Goal: Information Seeking & Learning: Compare options

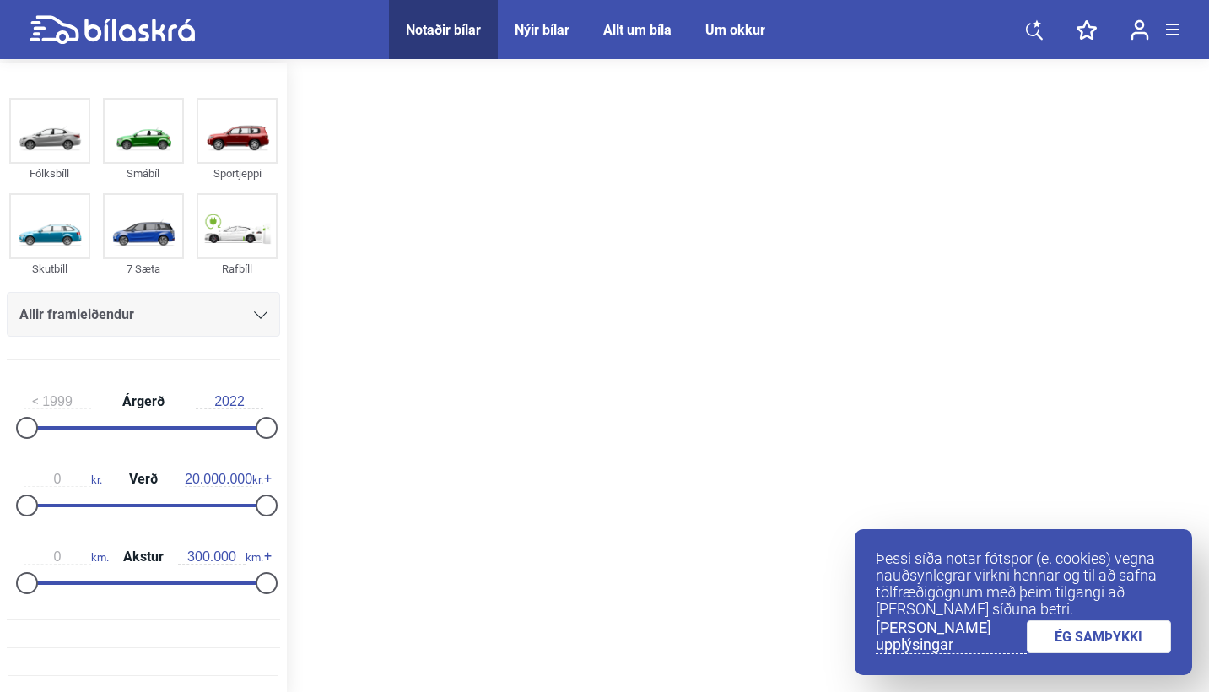
scroll to position [3, 0]
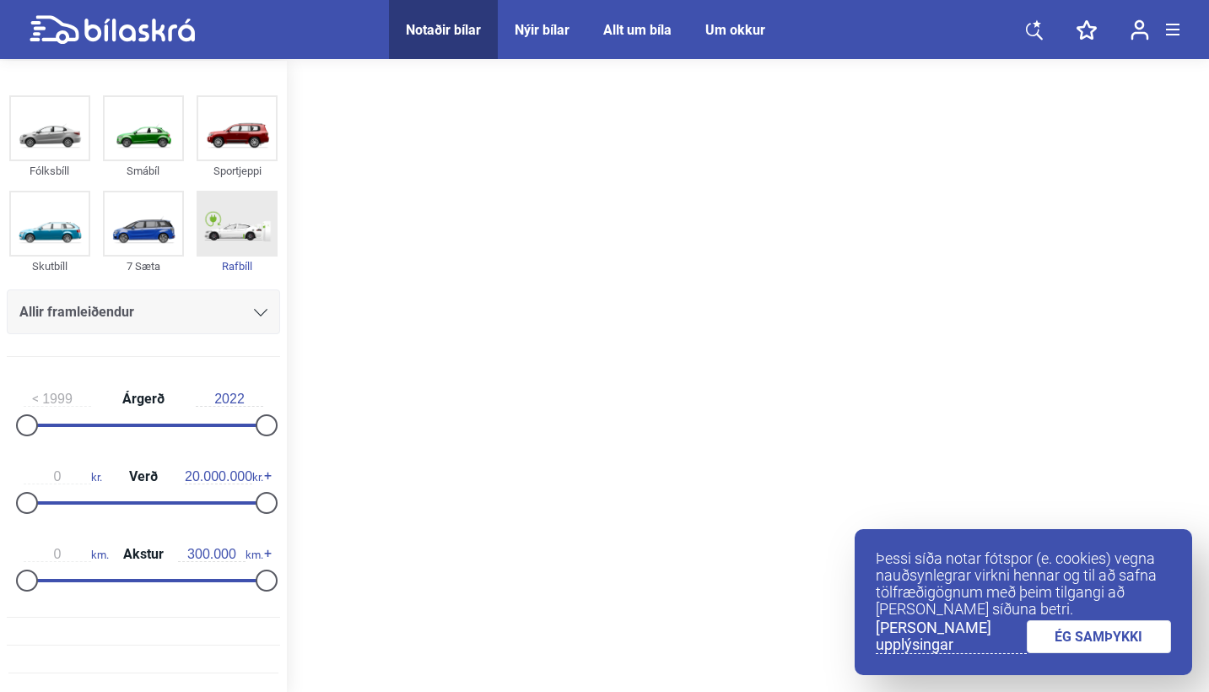
click at [236, 217] on img at bounding box center [237, 223] width 78 height 62
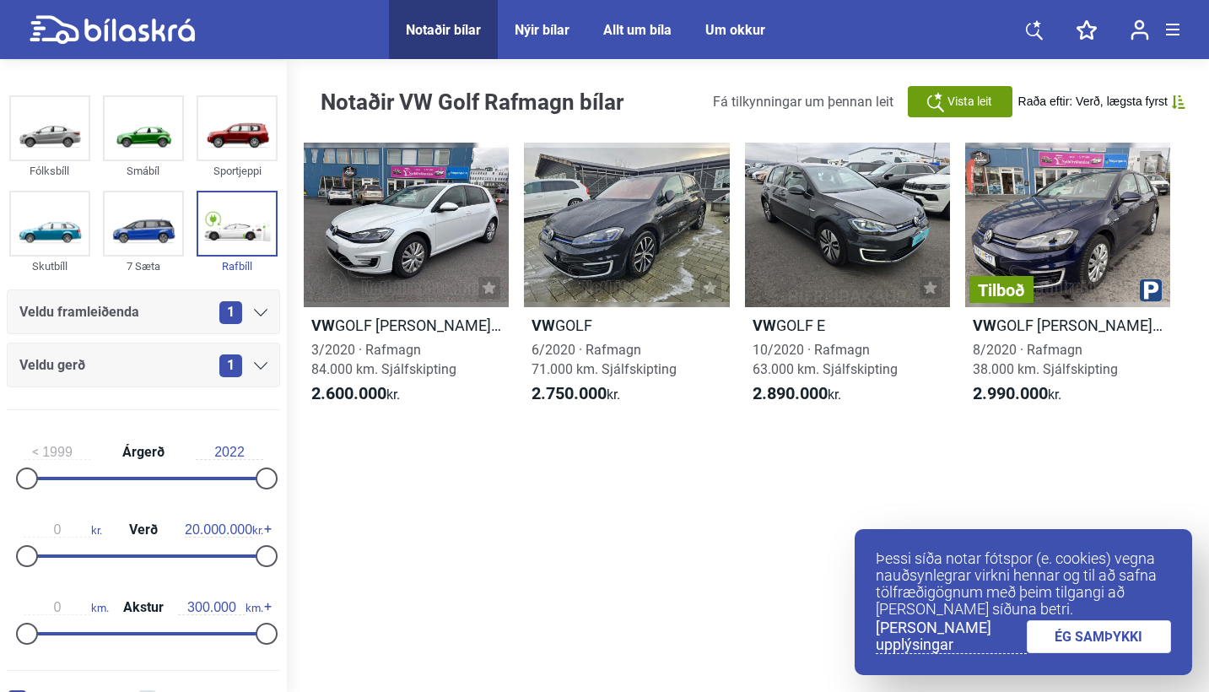
scroll to position [0, 0]
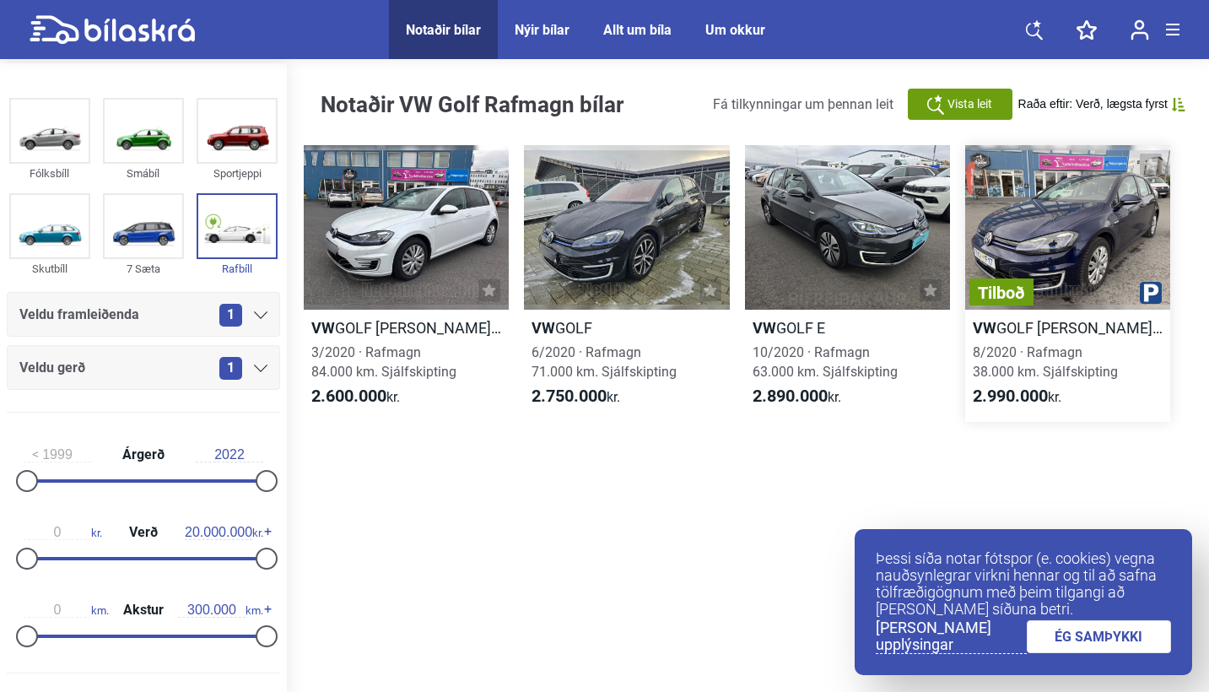
click at [1082, 260] on div "Tilboð" at bounding box center [1067, 227] width 205 height 165
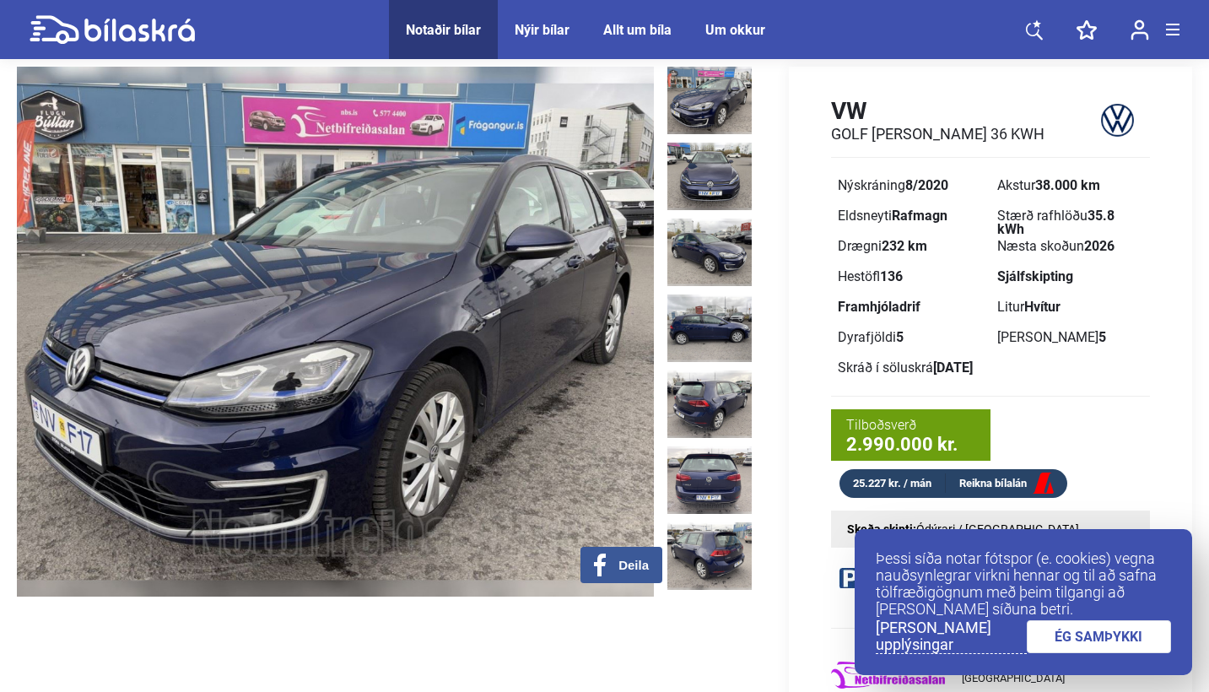
scroll to position [49, 0]
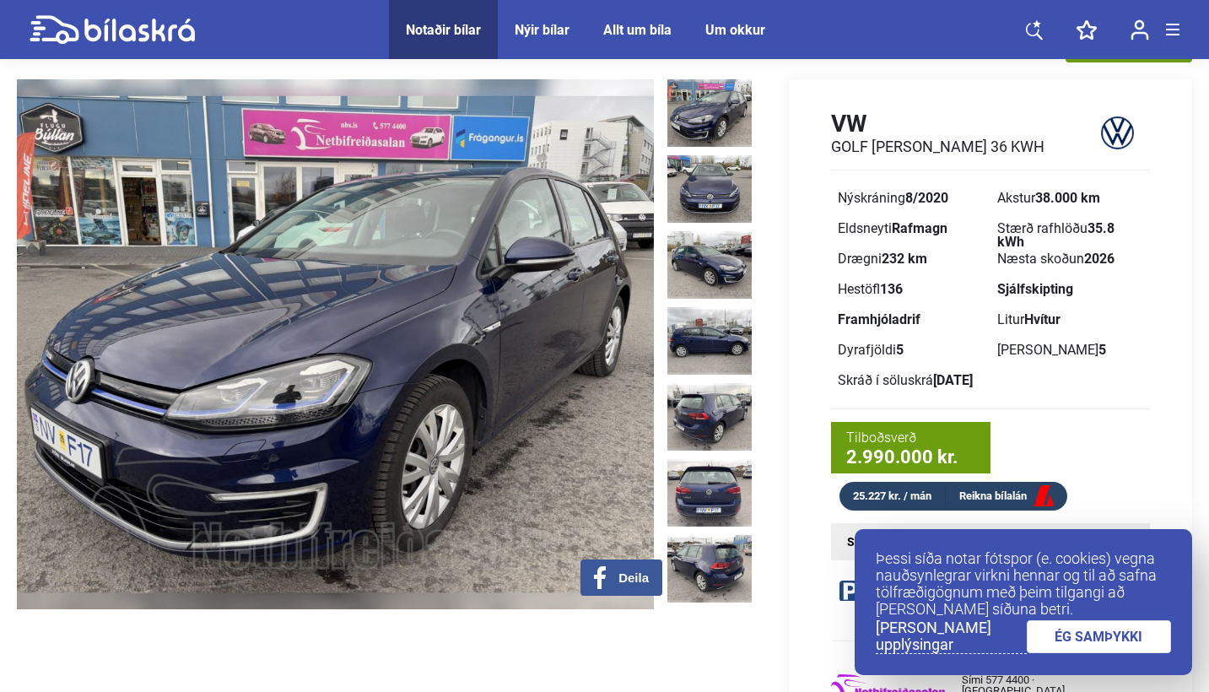
click at [704, 132] on img at bounding box center [709, 112] width 84 height 67
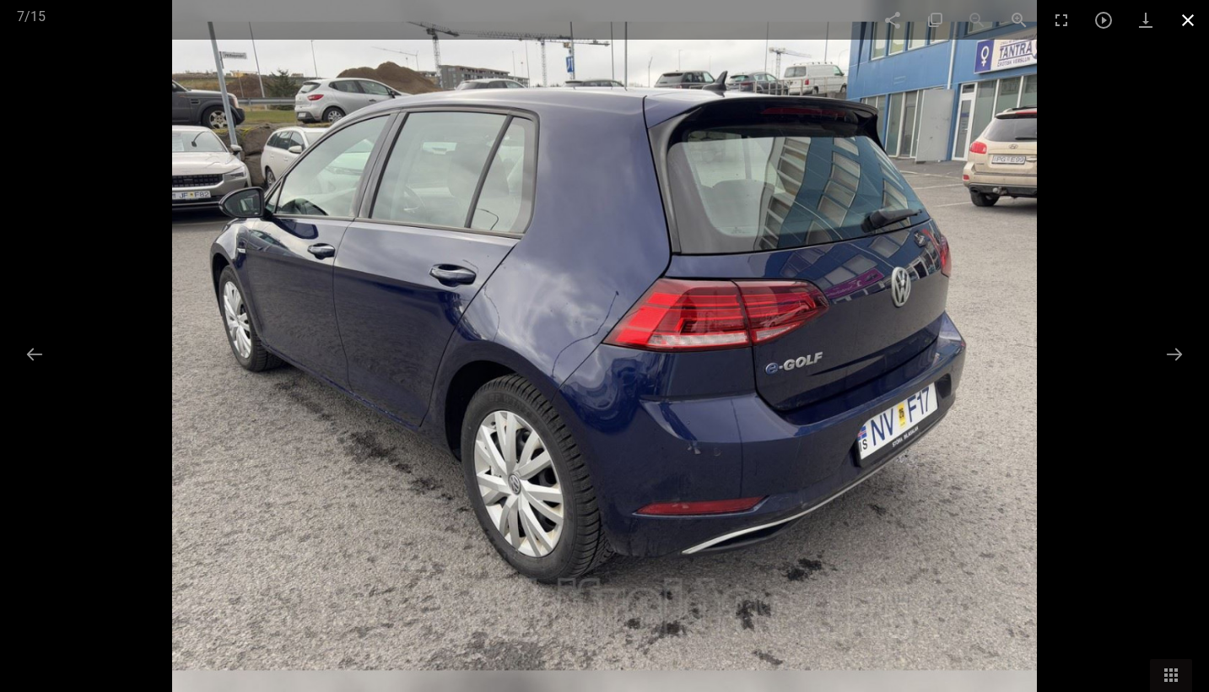
click at [1193, 21] on span at bounding box center [1188, 20] width 42 height 40
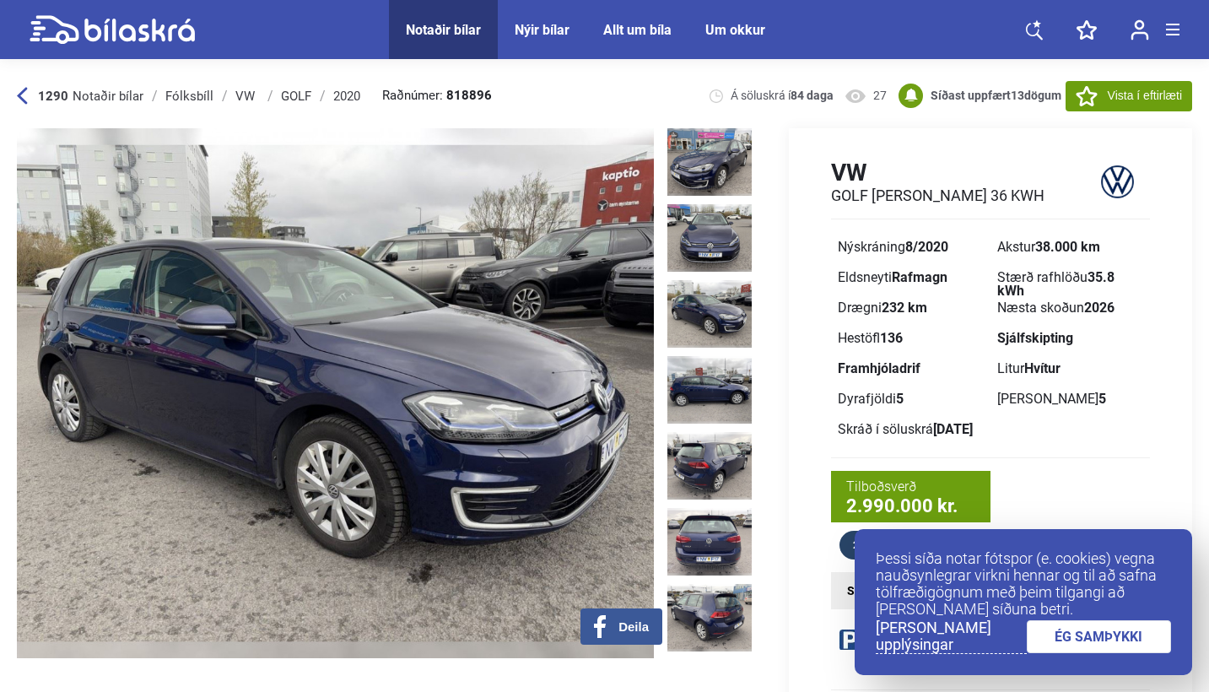
click at [27, 93] on icon at bounding box center [22, 96] width 11 height 18
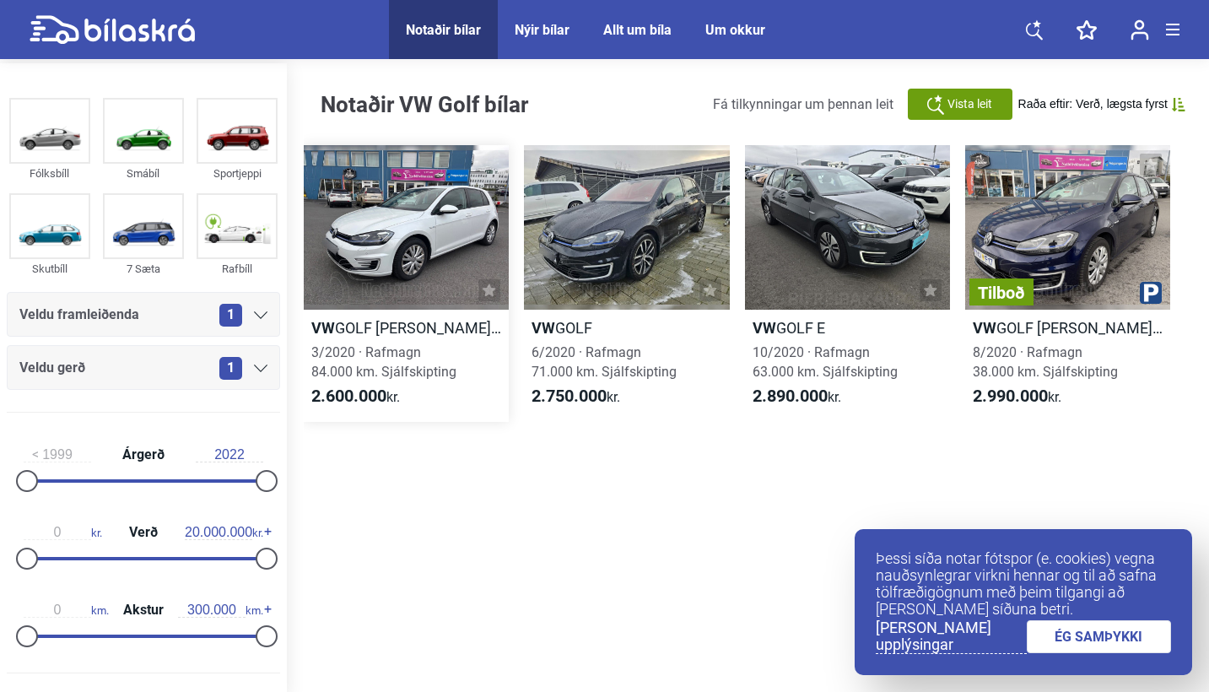
click at [398, 208] on div at bounding box center [406, 227] width 205 height 165
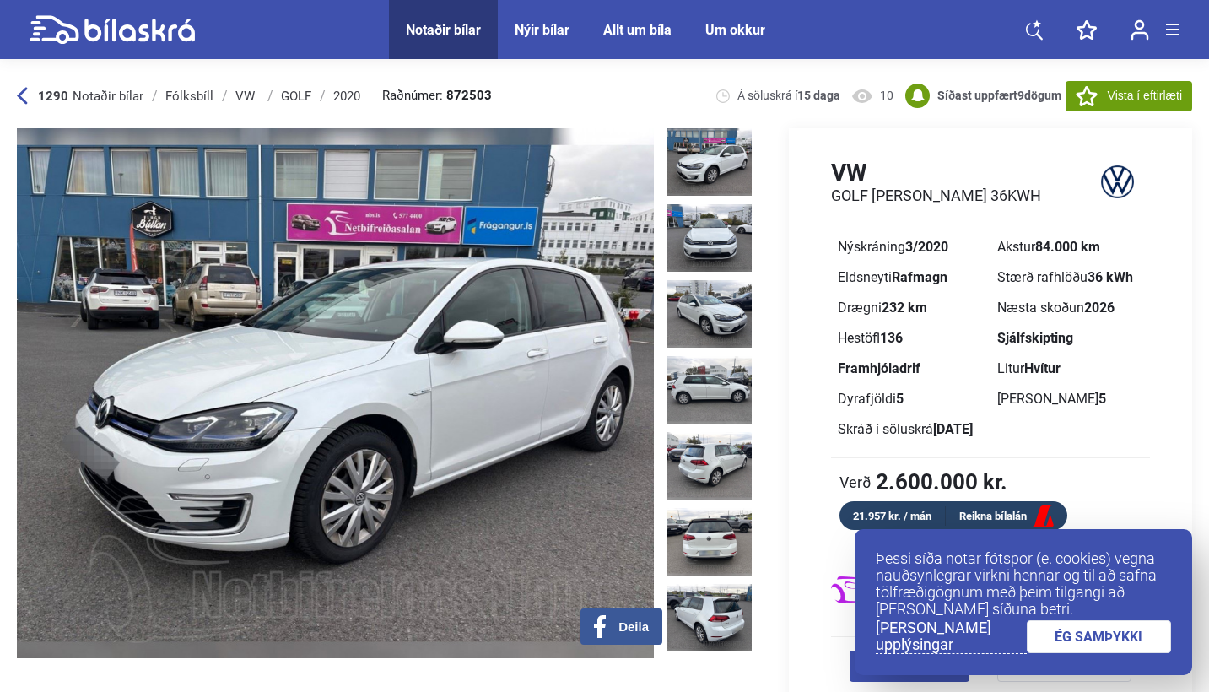
click at [704, 159] on img at bounding box center [709, 161] width 84 height 67
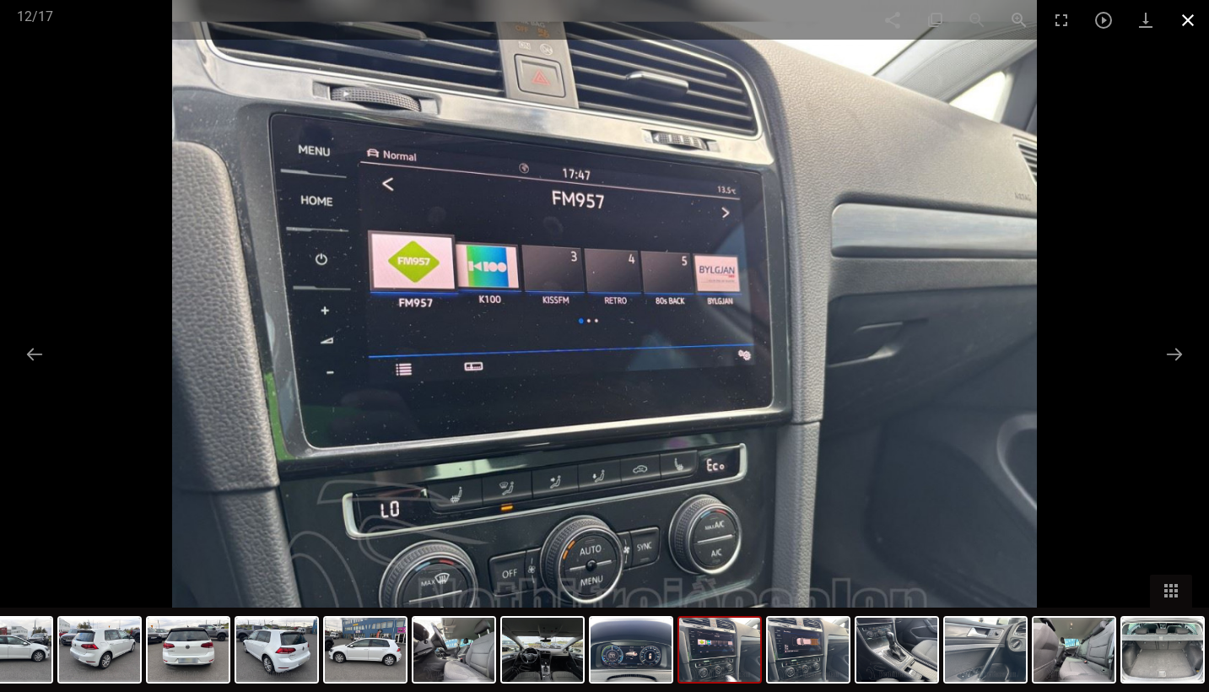
click at [1181, 19] on span at bounding box center [1188, 20] width 42 height 40
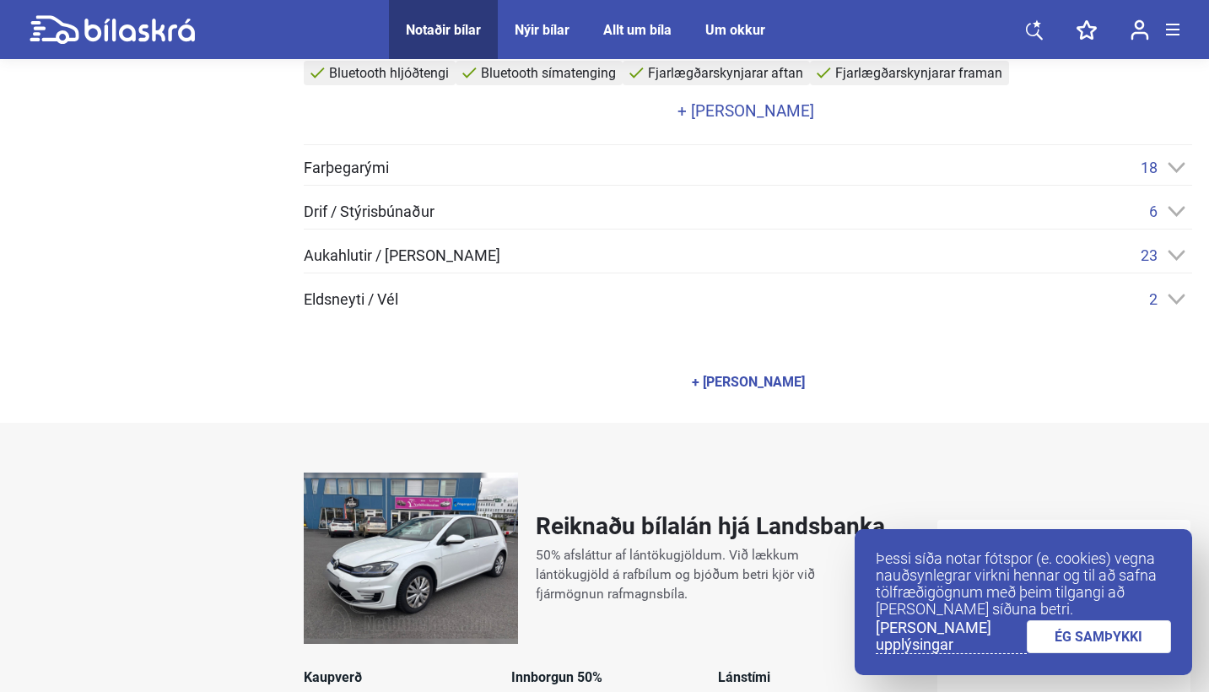
scroll to position [695, 0]
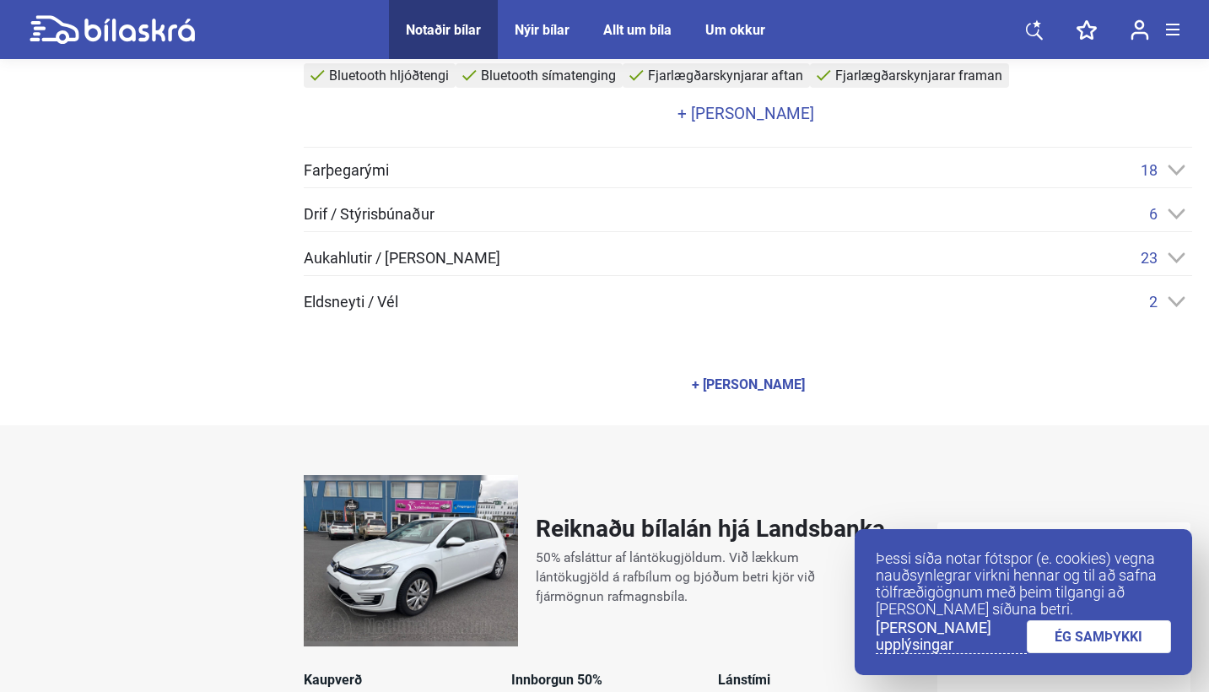
click at [963, 217] on div "Drif / Stýrisbúnaður 6" at bounding box center [748, 214] width 888 height 18
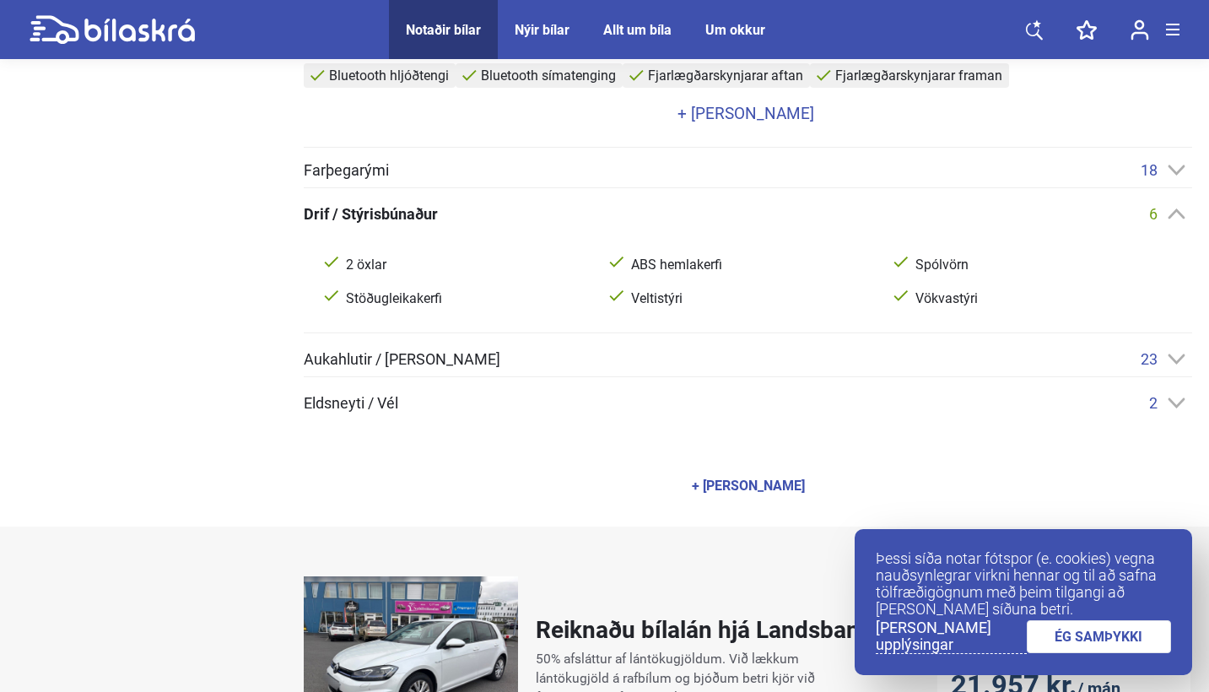
click at [871, 379] on div "Farþegarými 18 Aðgerðahnappar í stýri Aksturstölva Bluetooth hljóðtengi Bluetoo…" at bounding box center [748, 286] width 888 height 251
click at [871, 400] on div "Eldsneyti / Vél 2" at bounding box center [748, 403] width 888 height 18
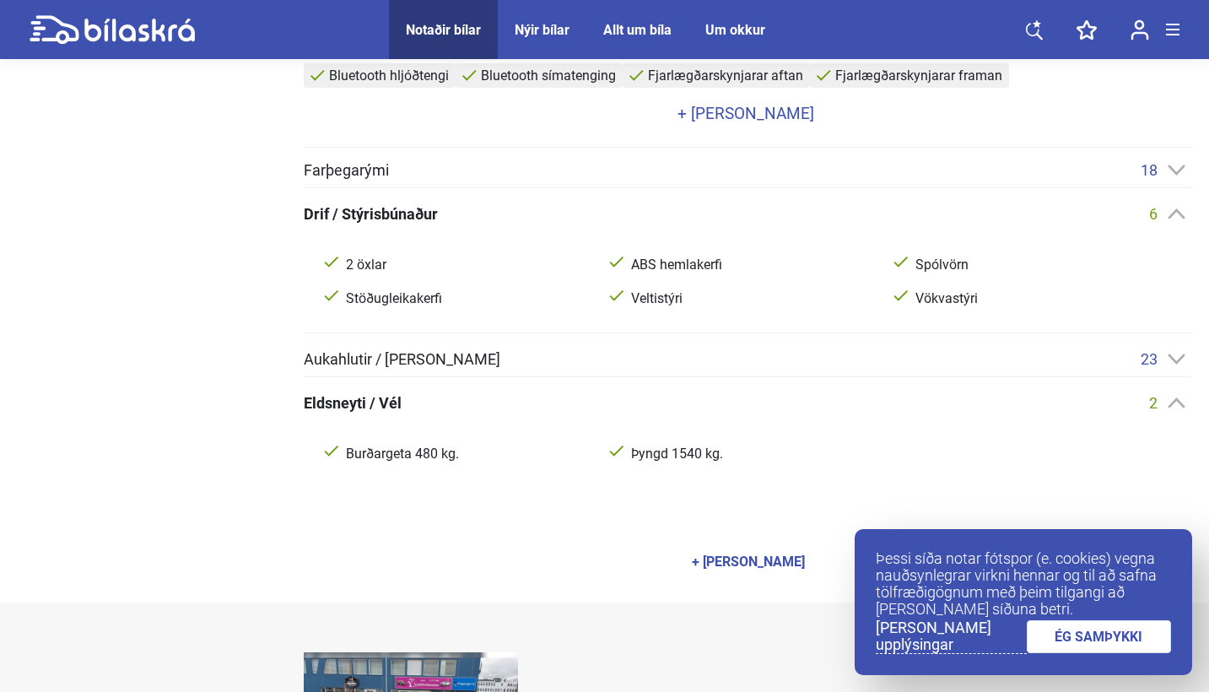
click at [850, 368] on div "Aukahlutir / Annar búnaður 23 18" dekk Brekkubremsa niður Brekkubremsa upp Fjar…" at bounding box center [748, 363] width 888 height 27
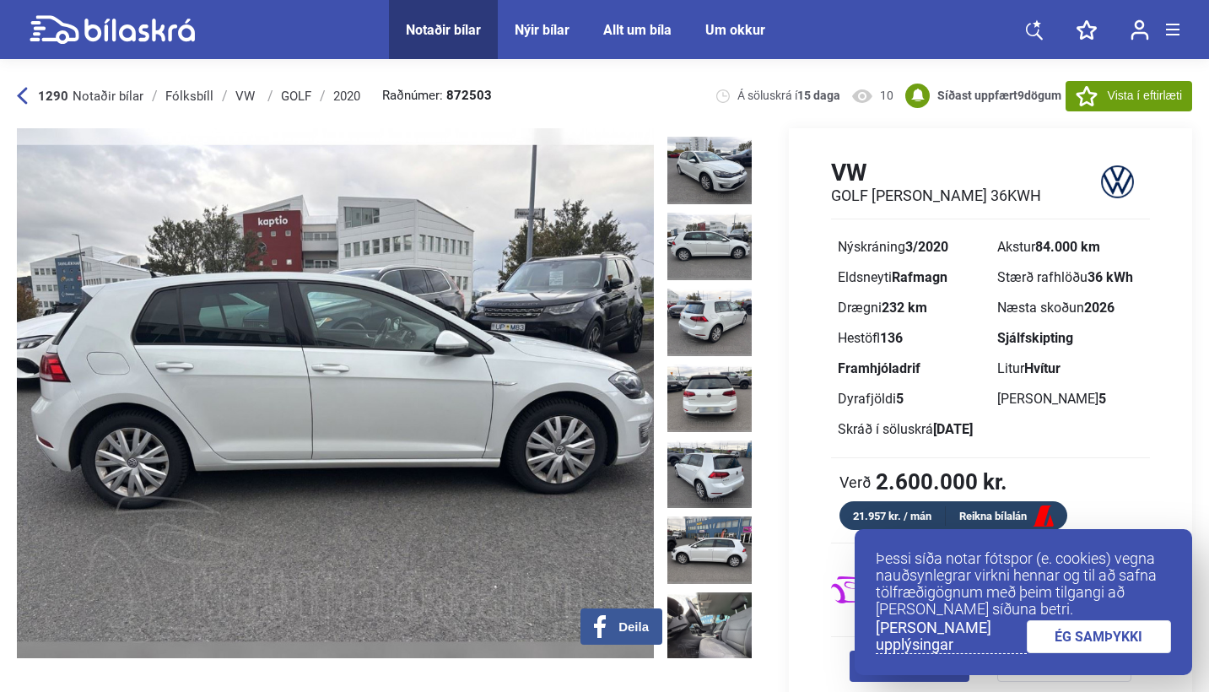
scroll to position [0, 0]
drag, startPoint x: 992, startPoint y: 272, endPoint x: 1134, endPoint y: 275, distance: 141.8
click at [1134, 275] on div "Stærð rafhlöðu 36 kWh" at bounding box center [1069, 277] width 159 height 30
click at [934, 391] on div "Dyrafjöldi 5" at bounding box center [910, 399] width 159 height 30
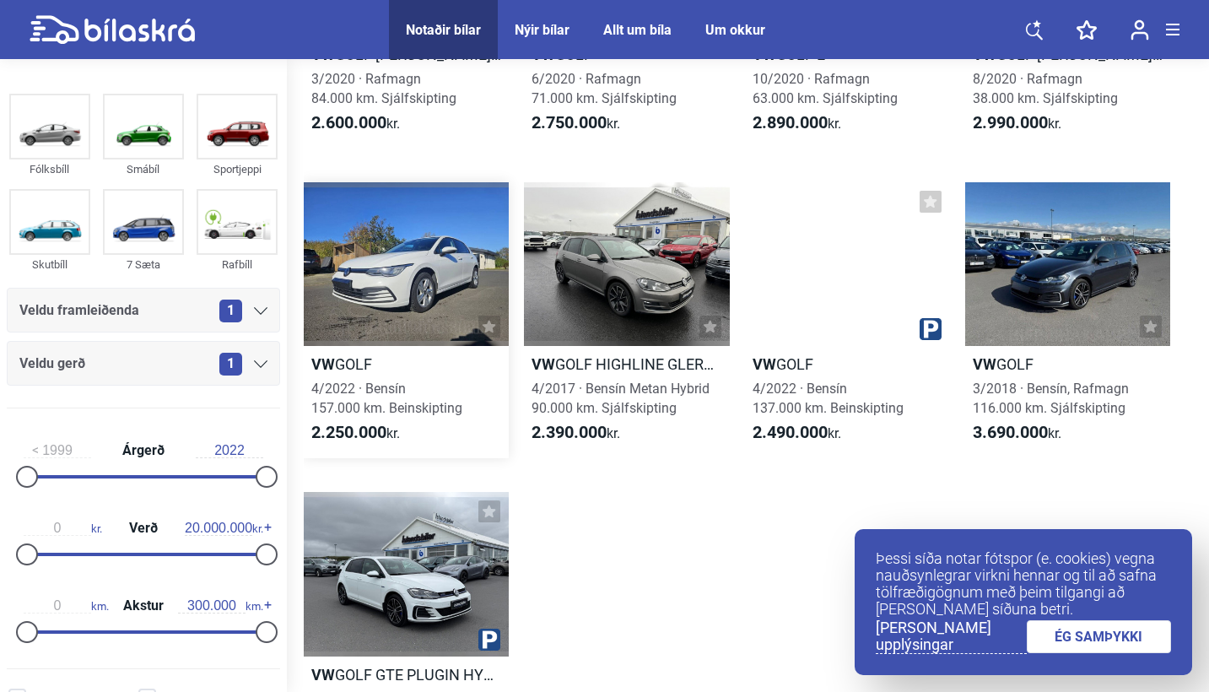
scroll to position [272, 0]
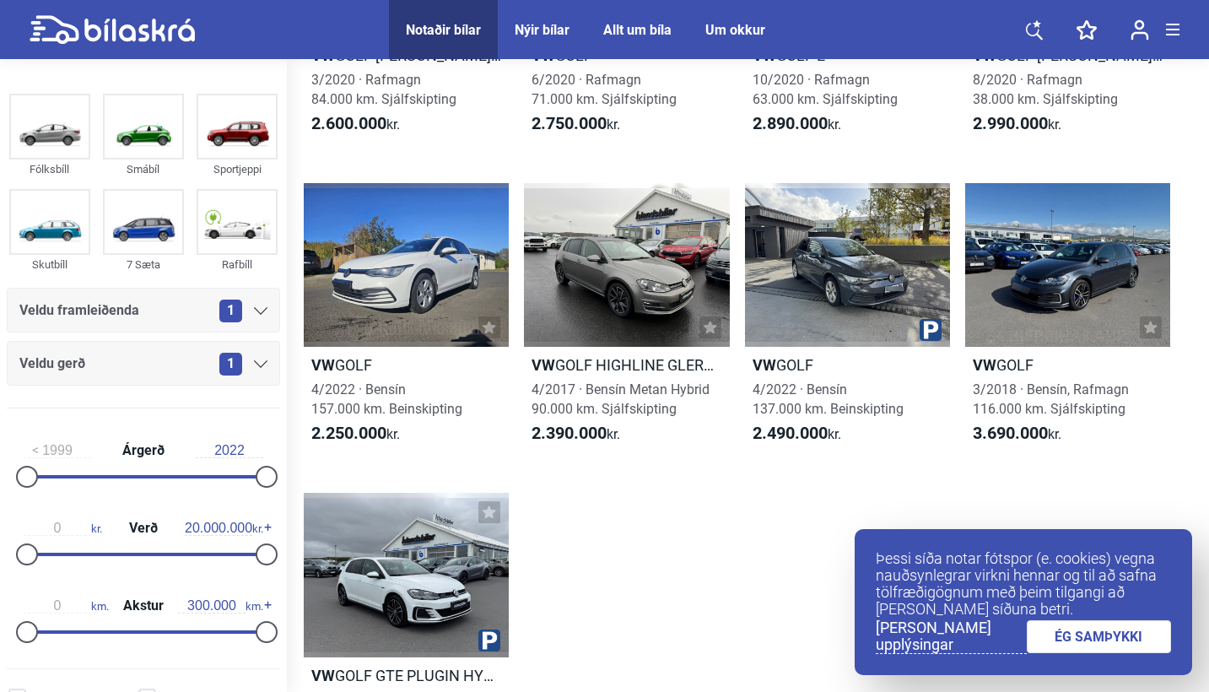
click at [179, 6] on link at bounding box center [112, 29] width 165 height 59
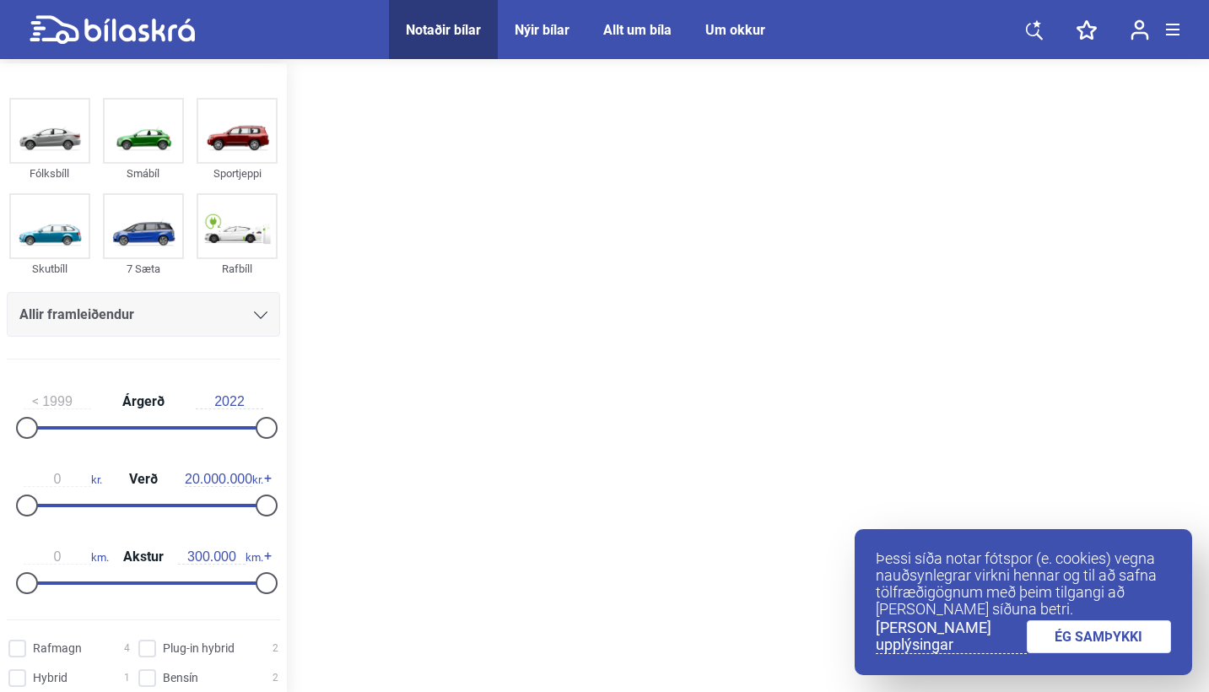
click at [142, 47] on link at bounding box center [112, 29] width 165 height 59
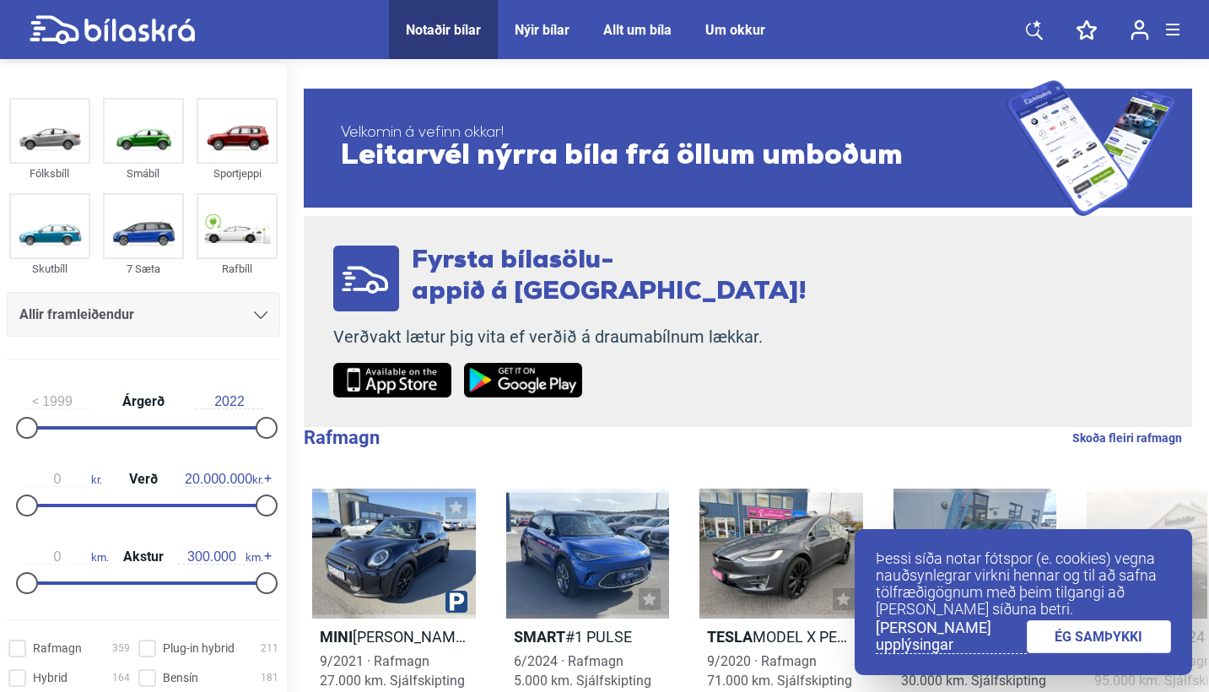
click at [121, 34] on icon at bounding box center [139, 30] width 111 height 23
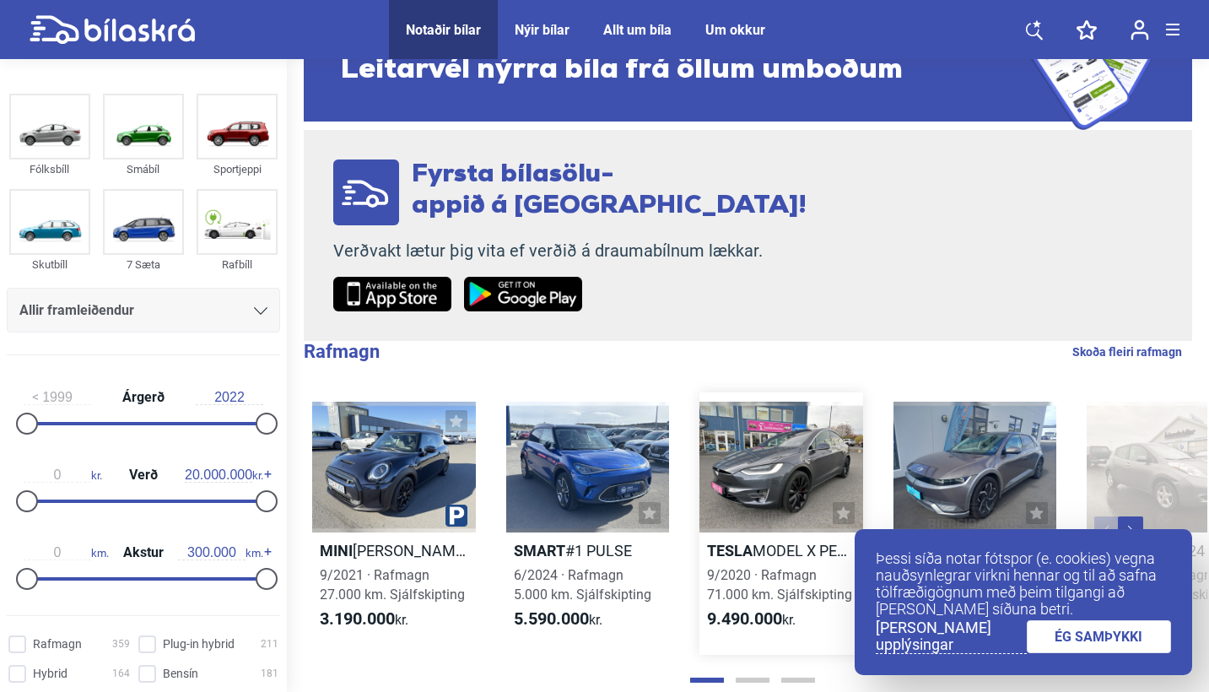
scroll to position [89, 0]
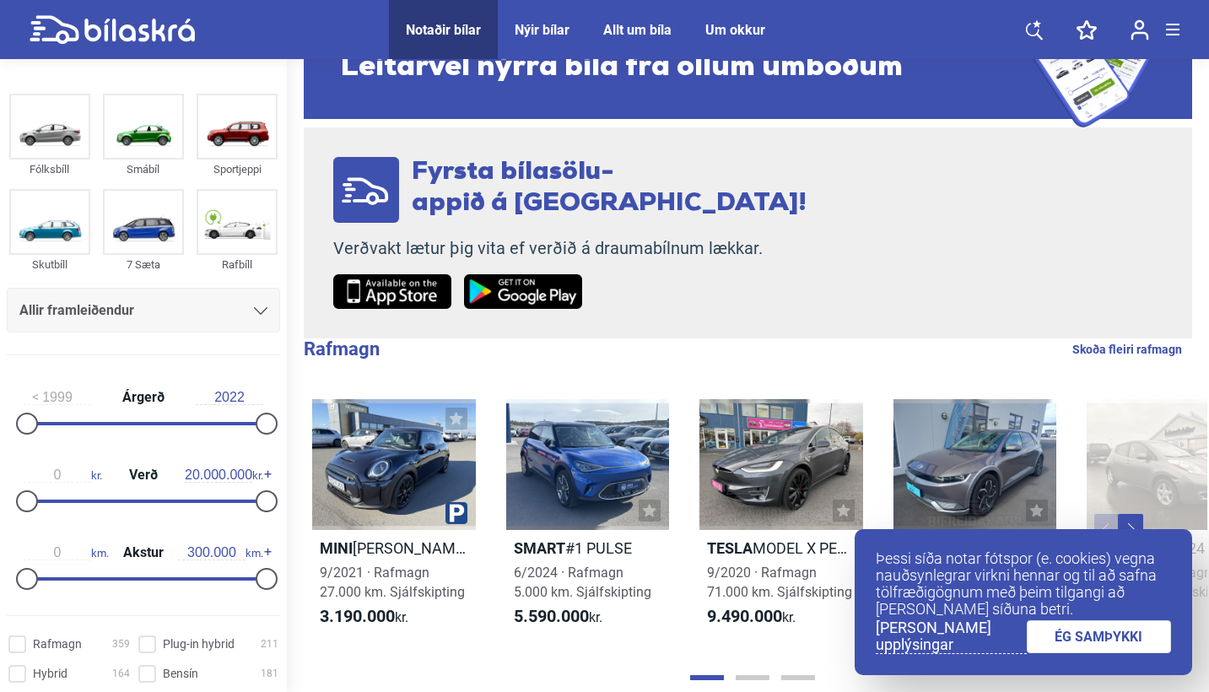
click at [1056, 636] on link "ÉG SAMÞYKKI" at bounding box center [1099, 636] width 145 height 33
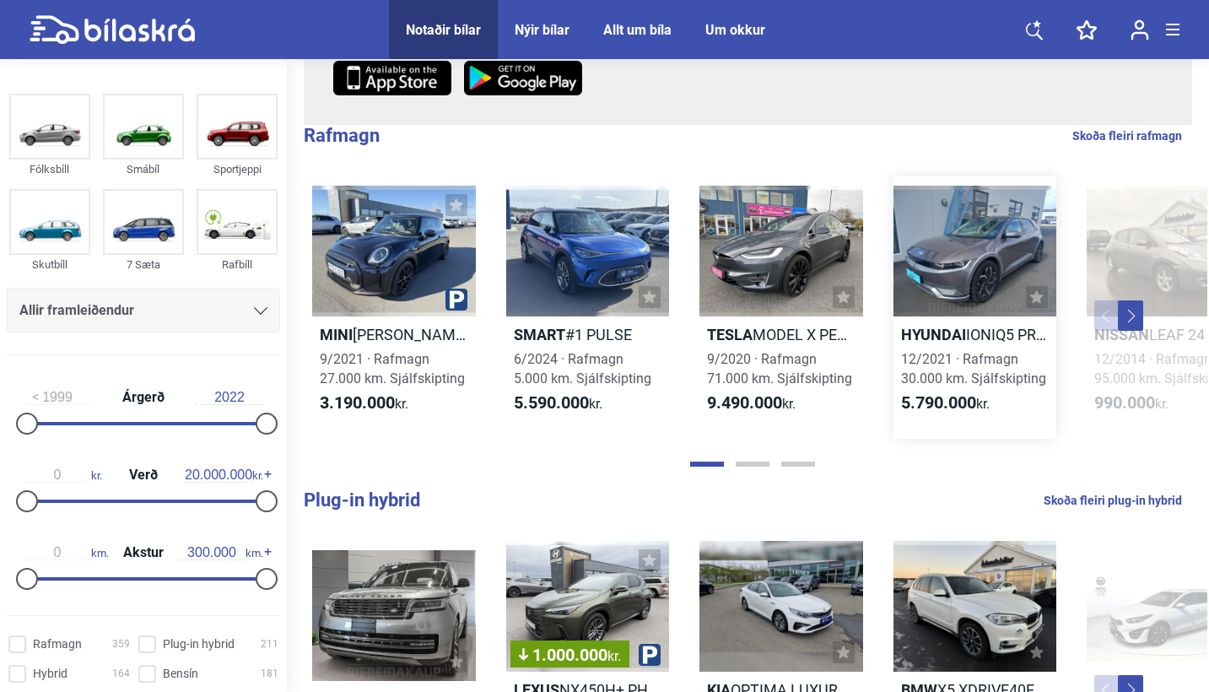
scroll to position [303, 0]
click at [363, 267] on div at bounding box center [394, 250] width 164 height 131
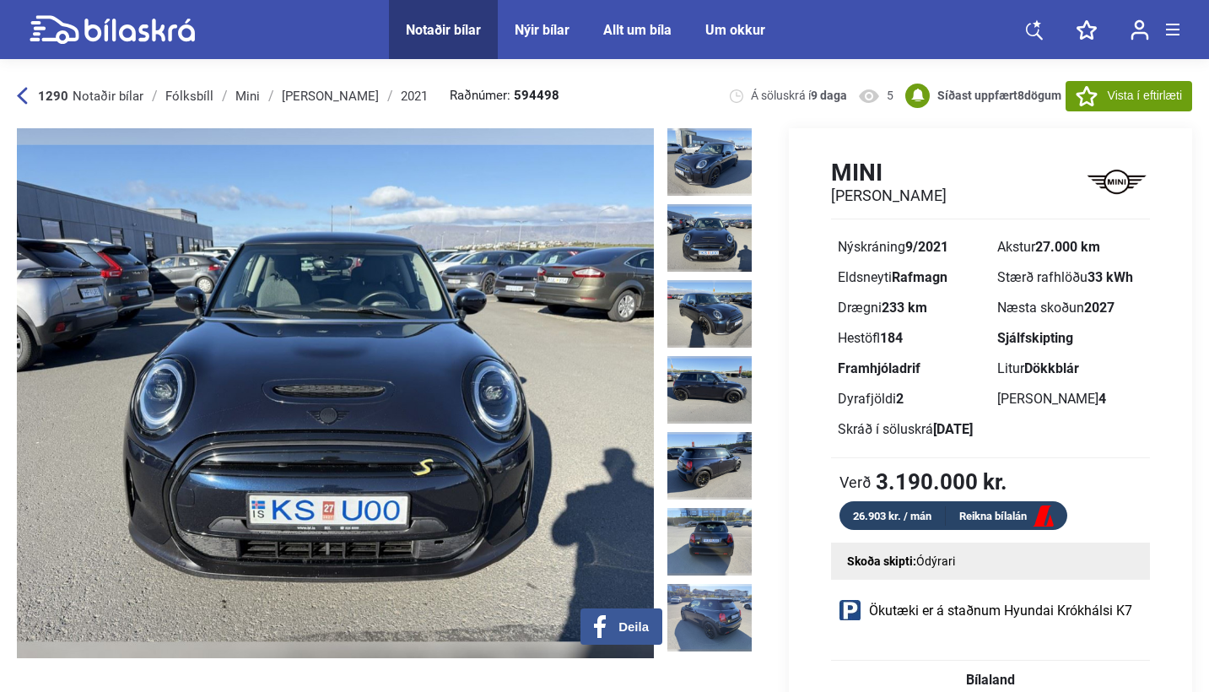
click at [30, 90] on div "1290 Notaðir bílar" at bounding box center [80, 95] width 127 height 13
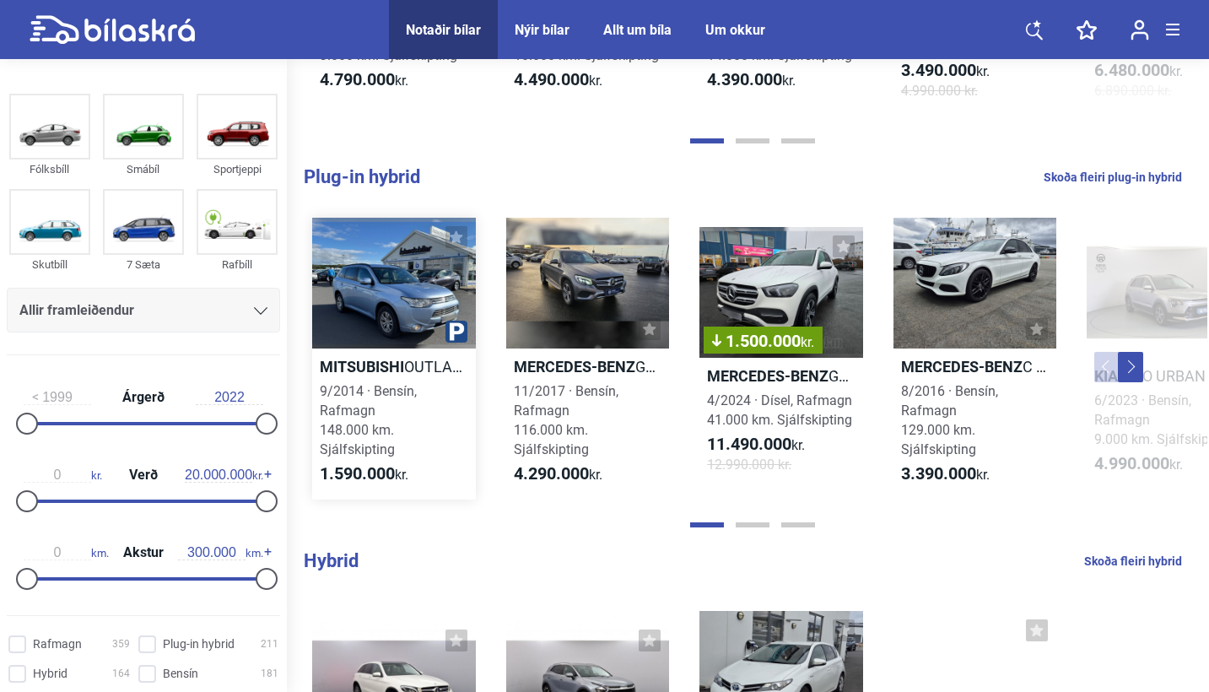
scroll to position [626, 0]
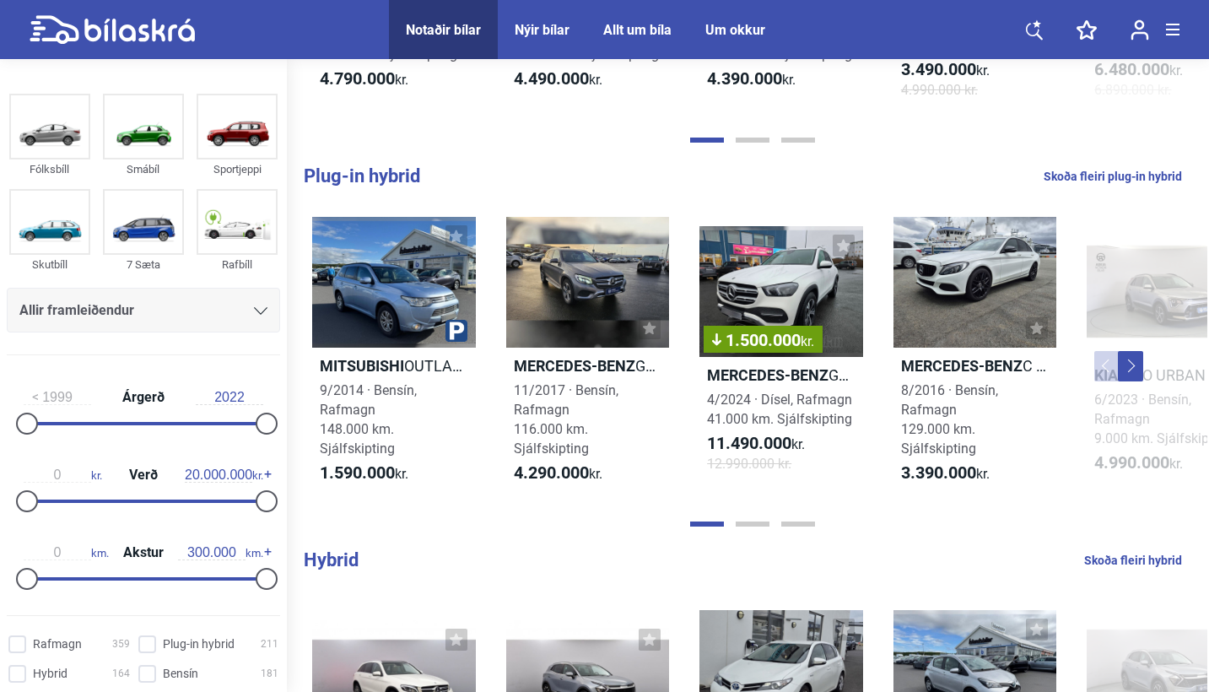
click at [1128, 368] on button "Next" at bounding box center [1130, 366] width 25 height 30
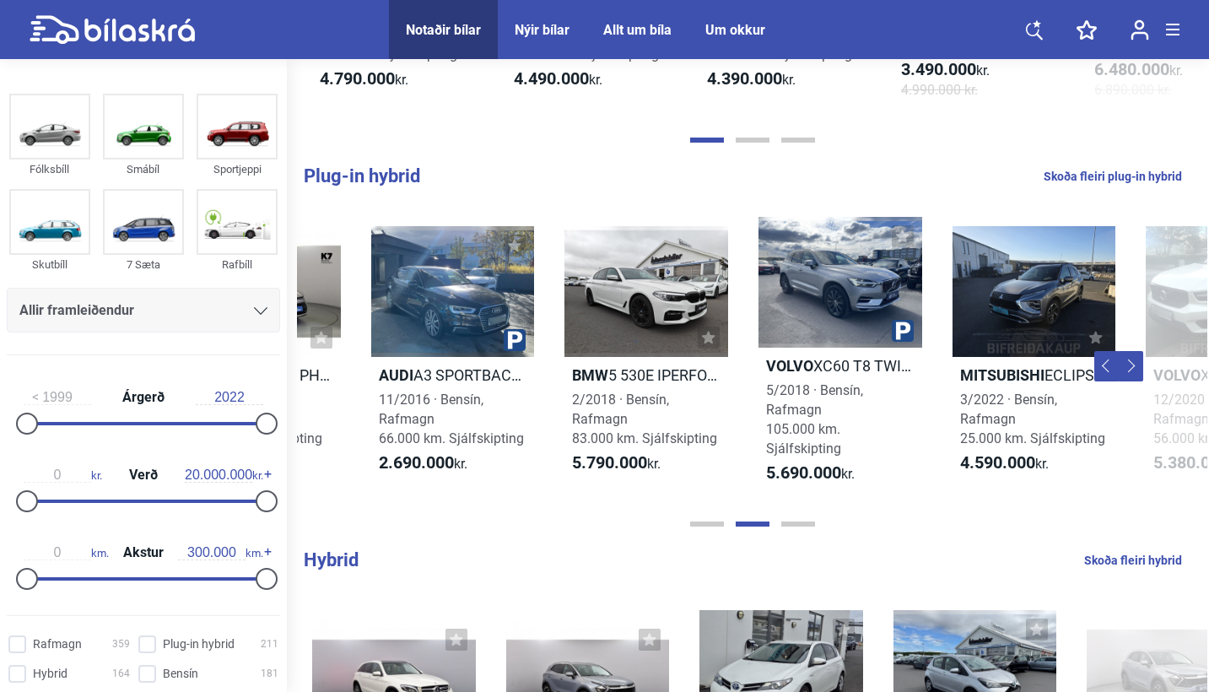
scroll to position [0, 910]
click at [1128, 368] on button "Next" at bounding box center [1130, 366] width 25 height 30
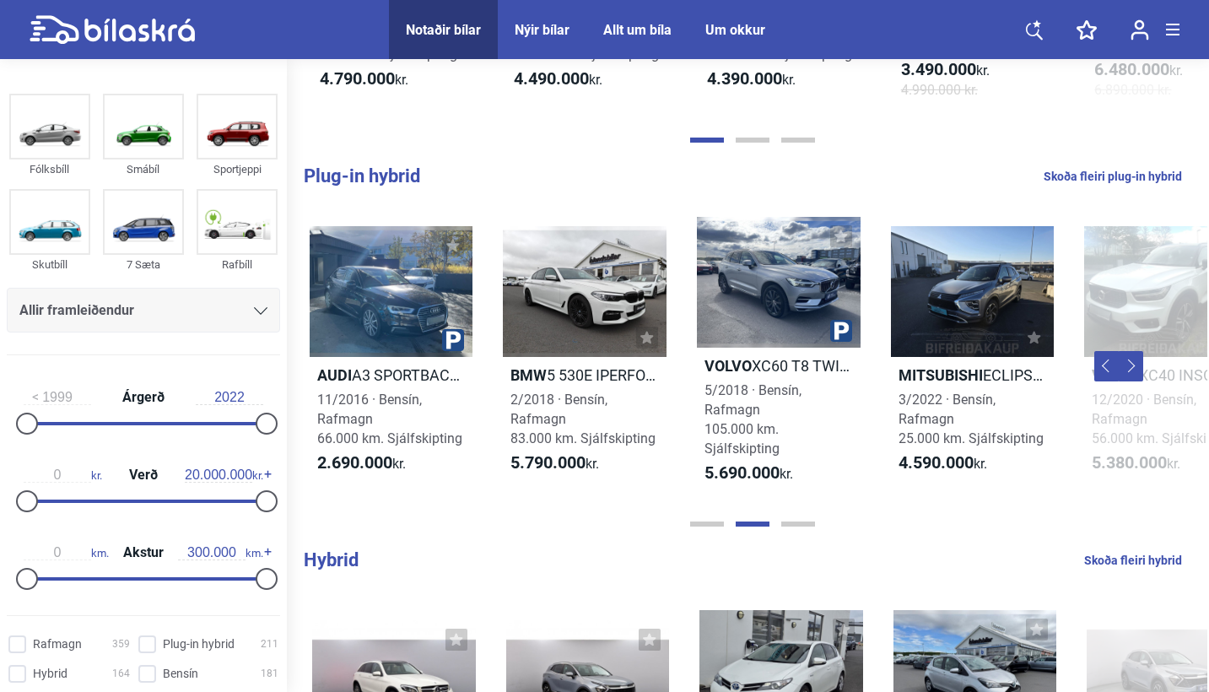
scroll to position [0, 1027]
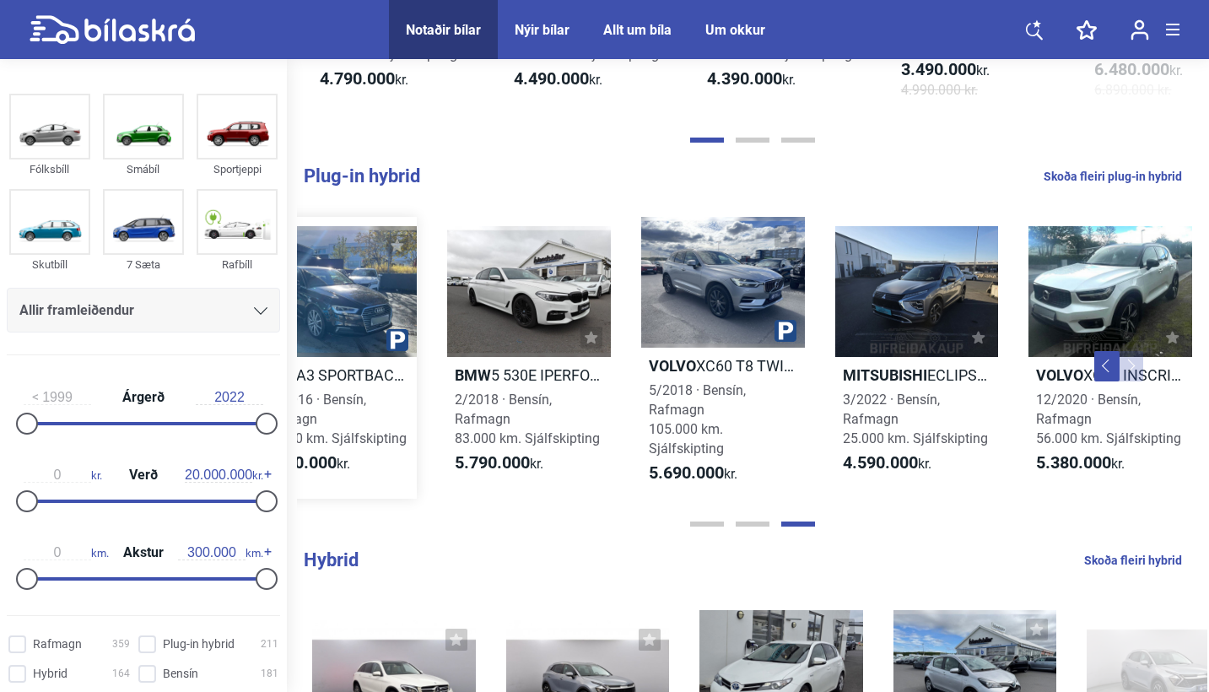
click at [397, 388] on link "Audi A3 SPORTBACK E-TRON 11/2016 · [GEOGRAPHIC_DATA], Rafmagn 66.000 km. Sjálfs…" at bounding box center [336, 358] width 164 height 282
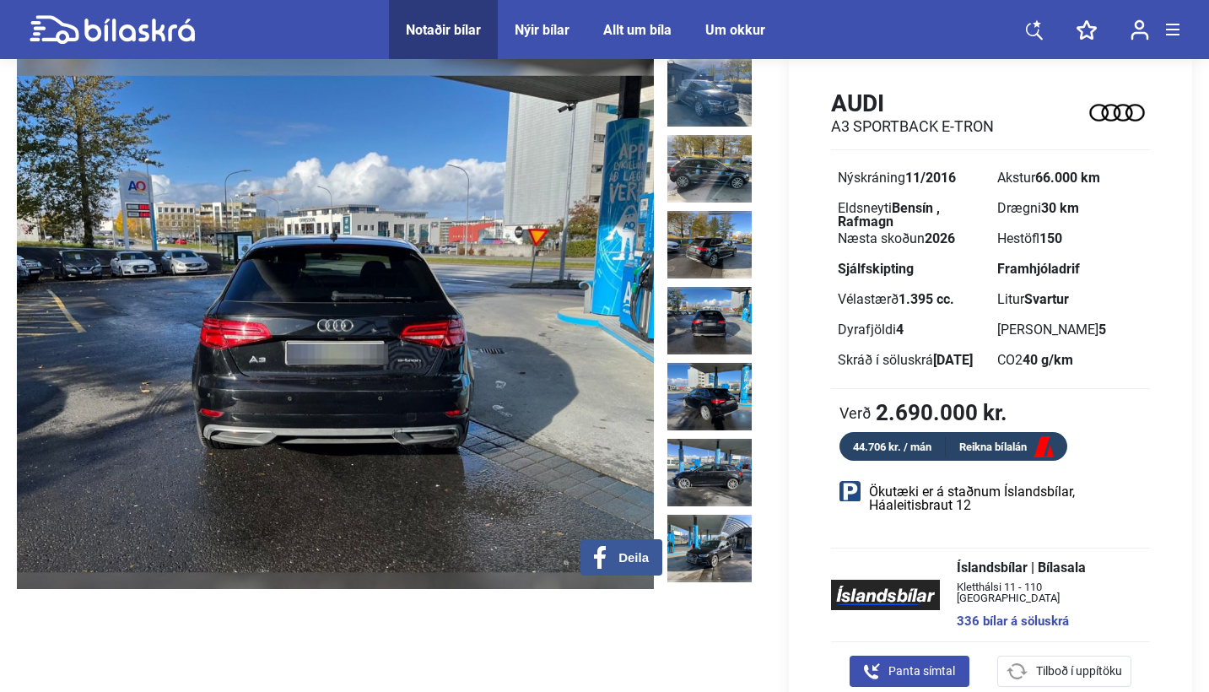
scroll to position [67, 0]
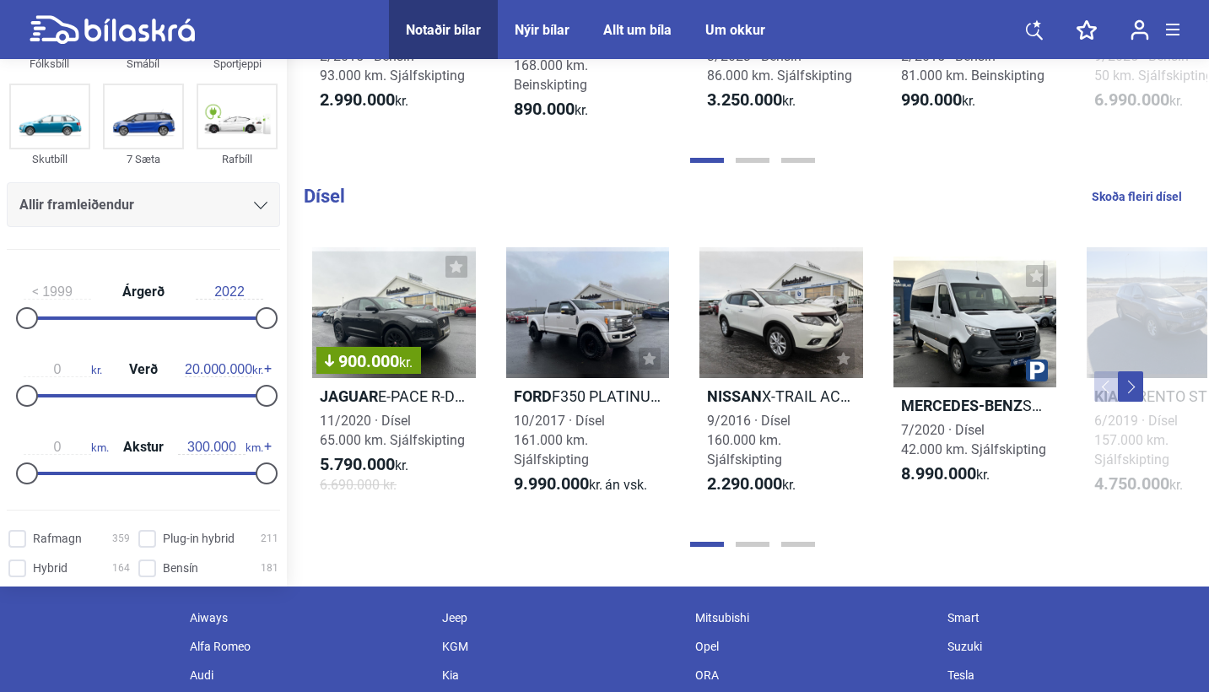
scroll to position [1757, 0]
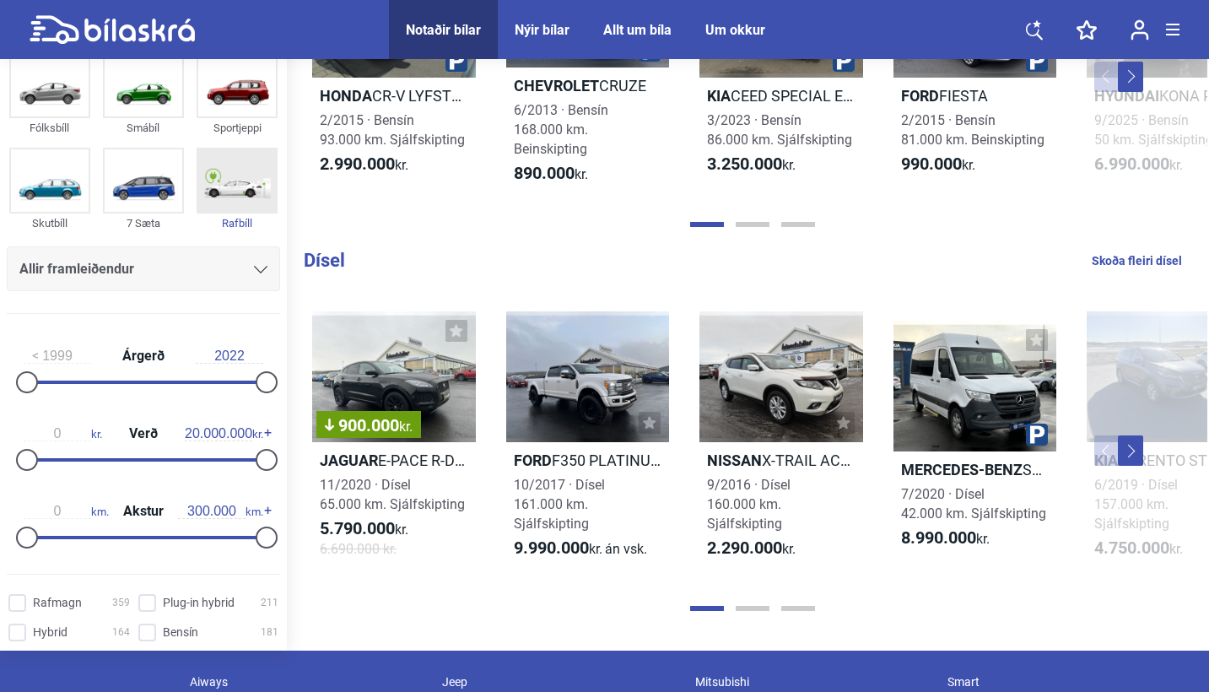
click at [245, 180] on img at bounding box center [237, 180] width 78 height 62
checkbox input "true"
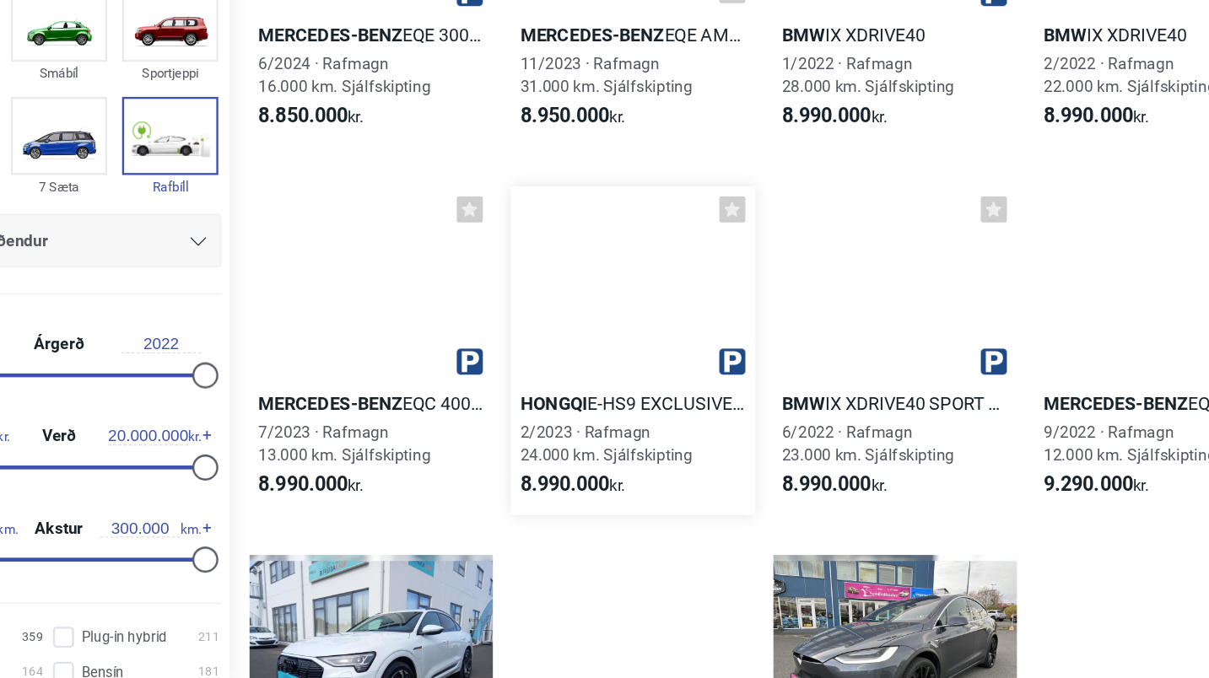
scroll to position [24350, 0]
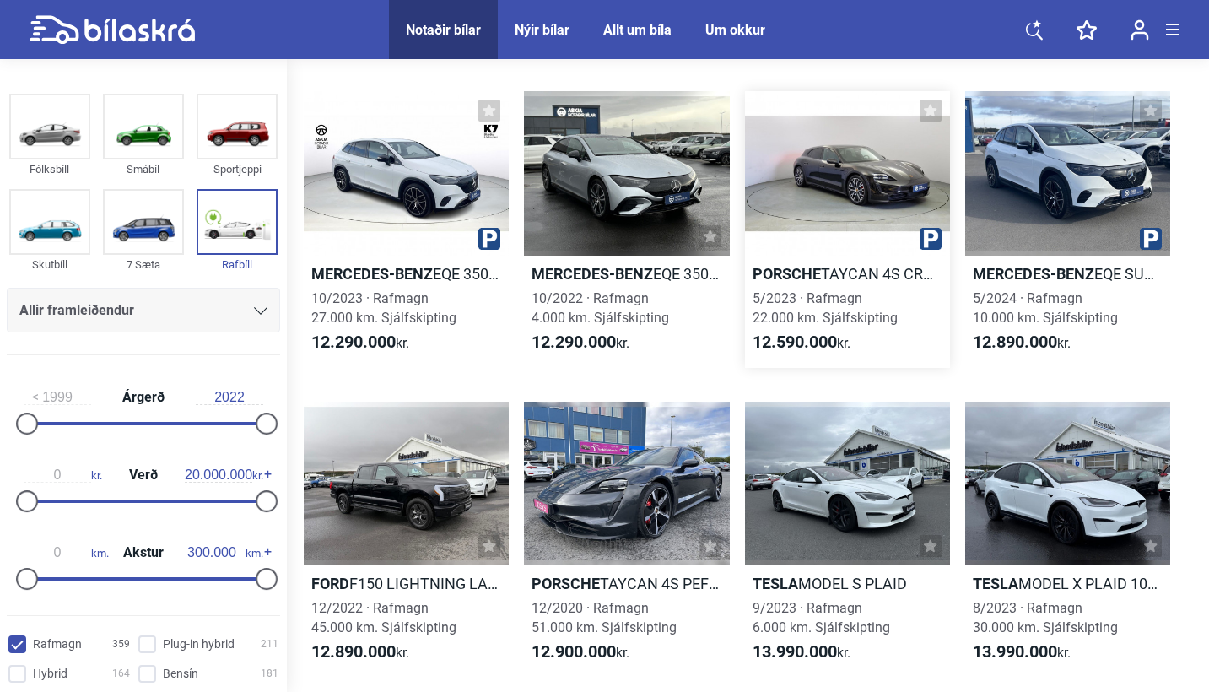
click at [823, 148] on div at bounding box center [847, 173] width 205 height 165
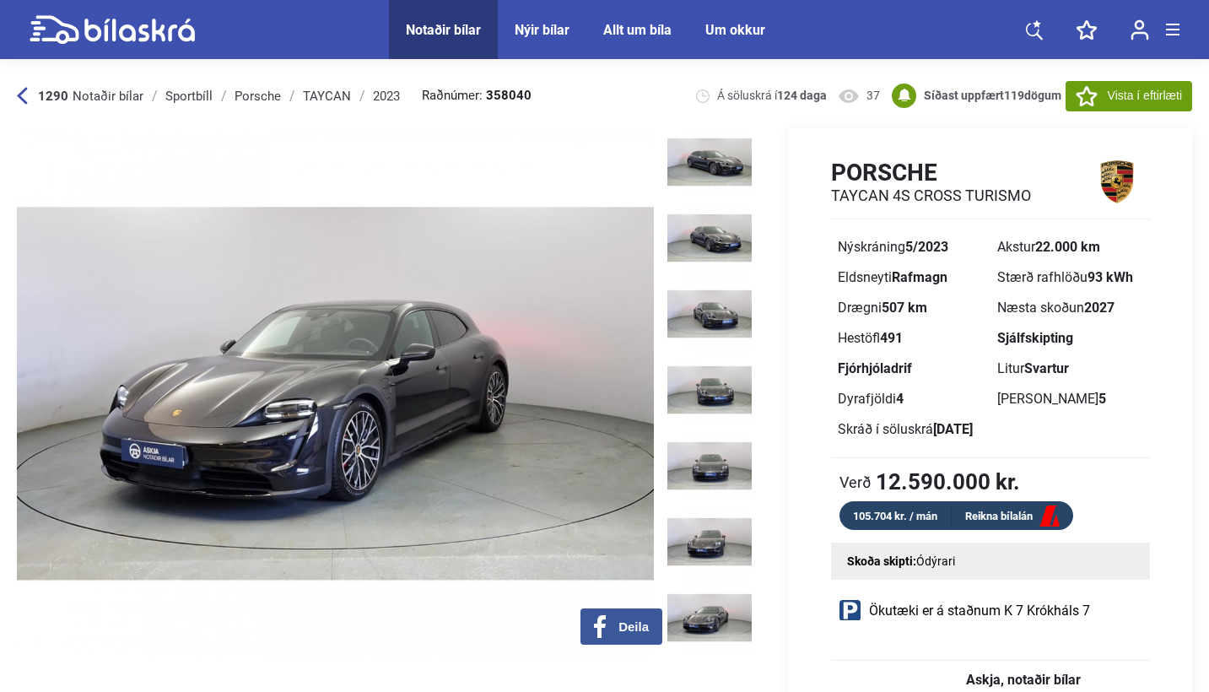
click at [40, 100] on b "1290" at bounding box center [53, 96] width 30 height 15
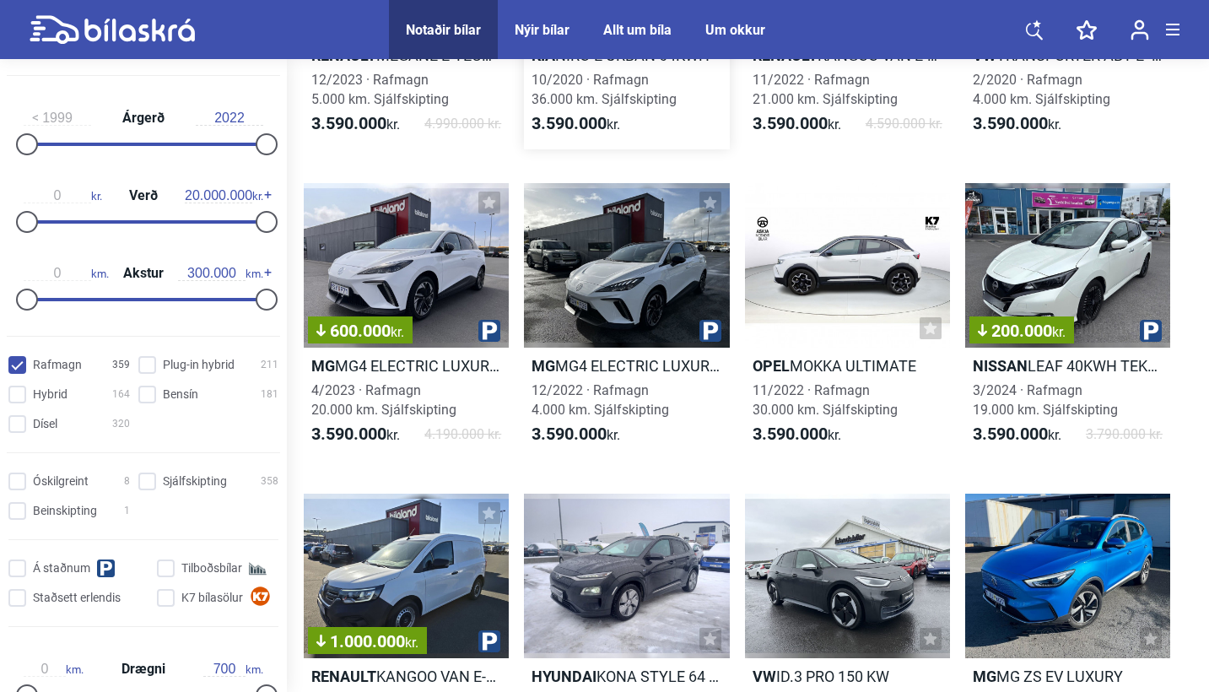
scroll to position [4187, 0]
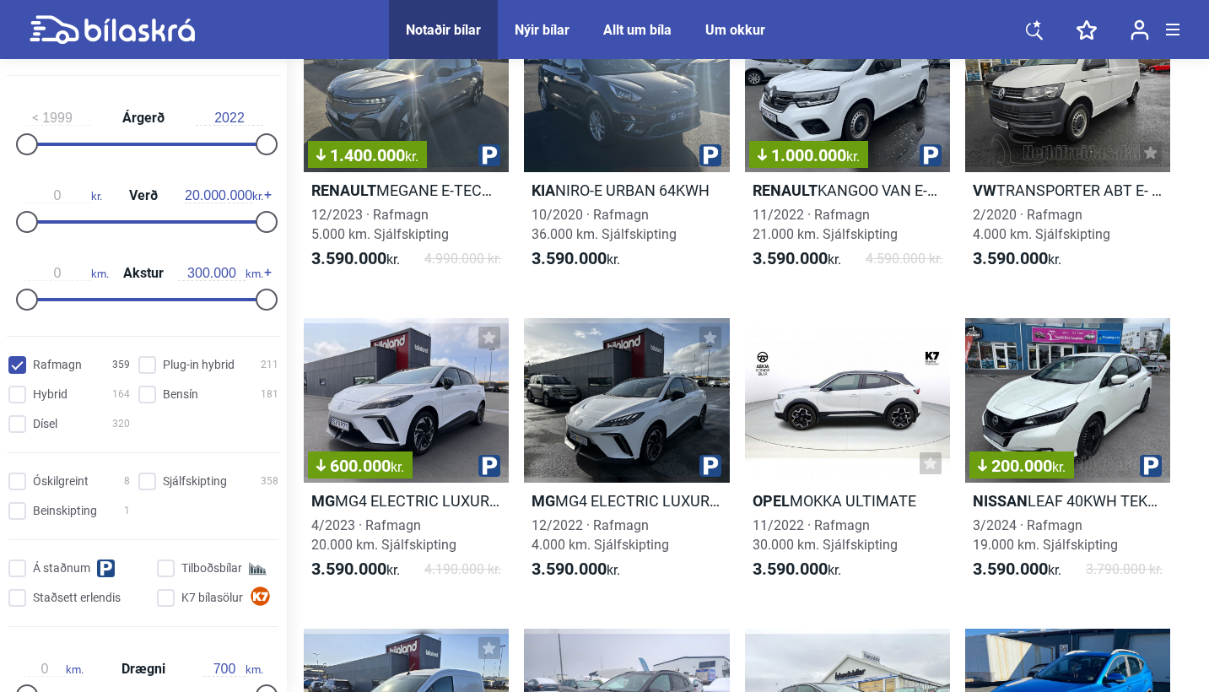
click at [1033, 24] on icon at bounding box center [1034, 29] width 17 height 21
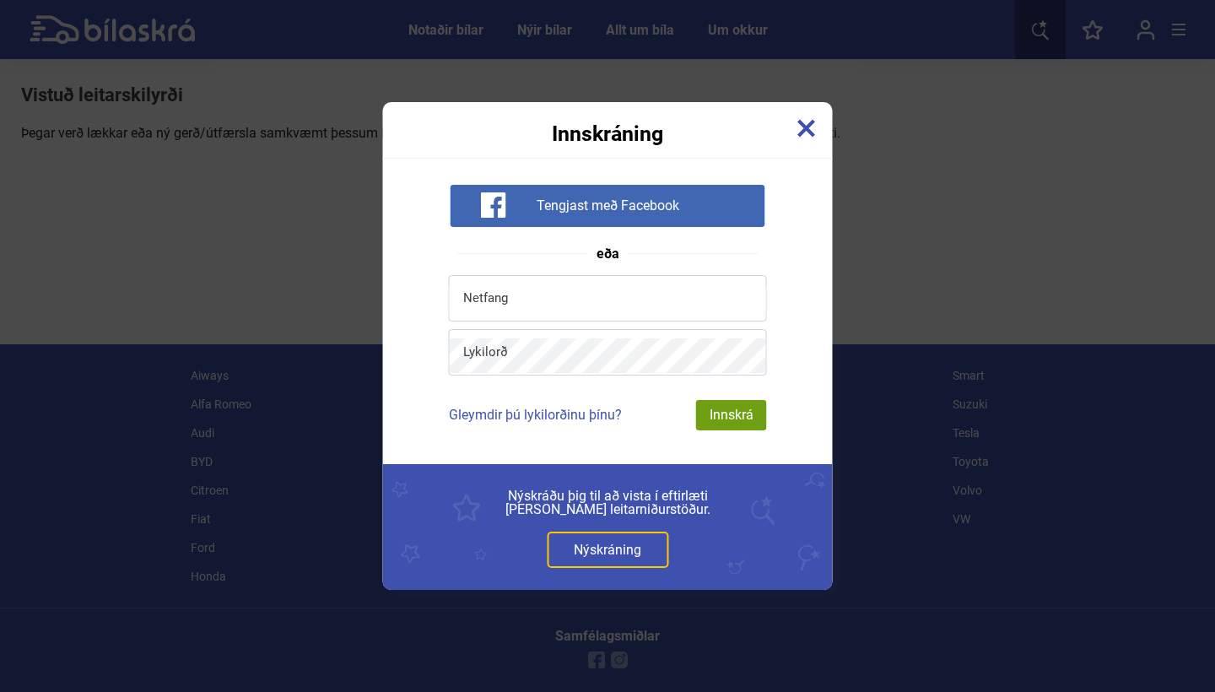
click at [776, 149] on div "Innskráning Tengjast með Facebook eða Netfang Lykilorð Gleymdir þú lykilorðinu …" at bounding box center [608, 346] width 450 height 488
click at [807, 132] on img at bounding box center [806, 128] width 19 height 19
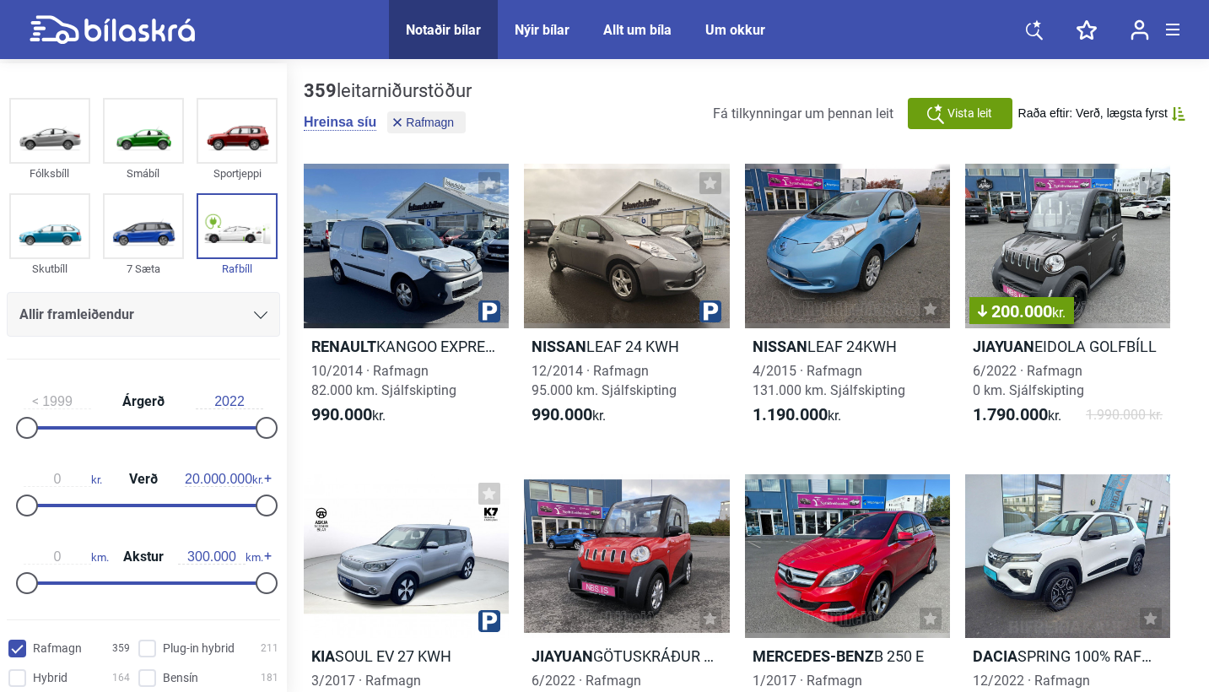
click at [972, 119] on span "Vista leit" at bounding box center [969, 114] width 45 height 18
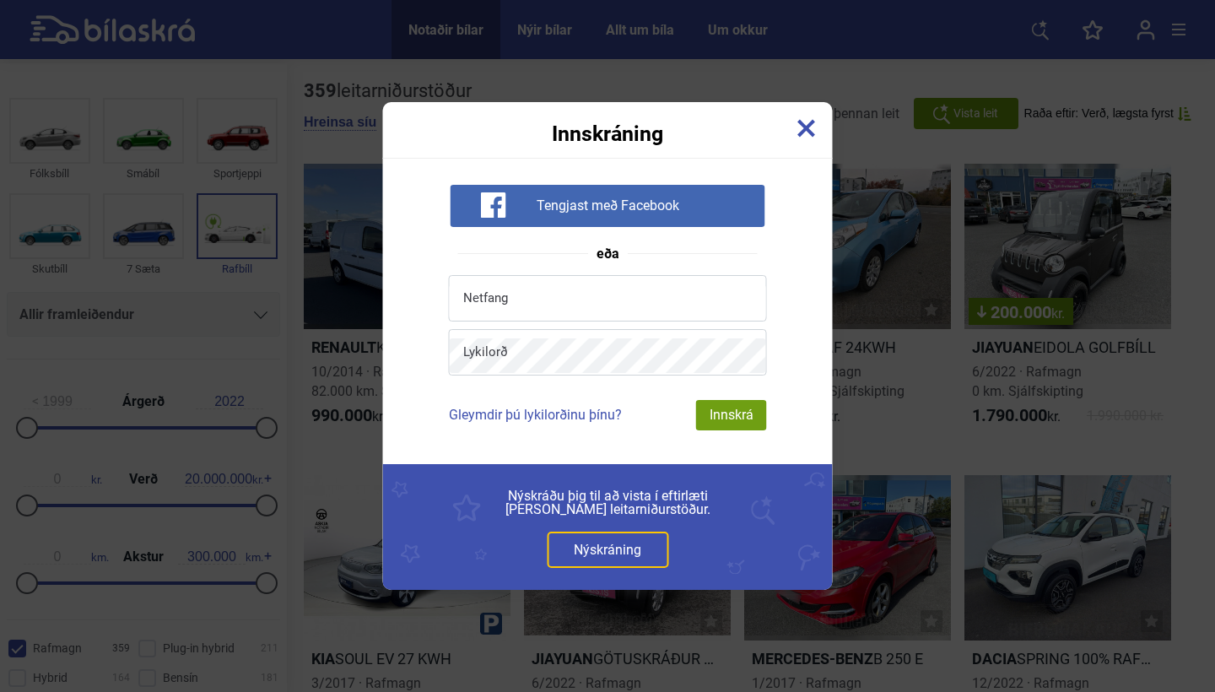
click at [807, 115] on div "Innskráning" at bounding box center [608, 123] width 450 height 42
click at [804, 126] on img at bounding box center [806, 128] width 19 height 19
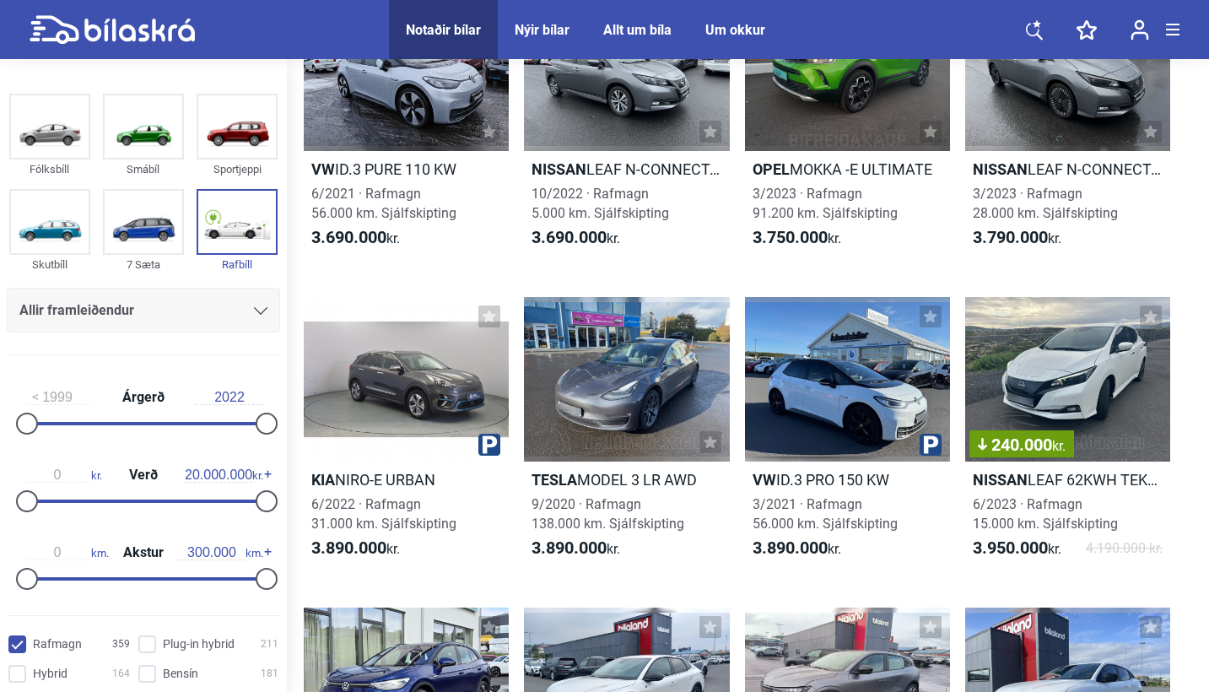
scroll to position [5138, 0]
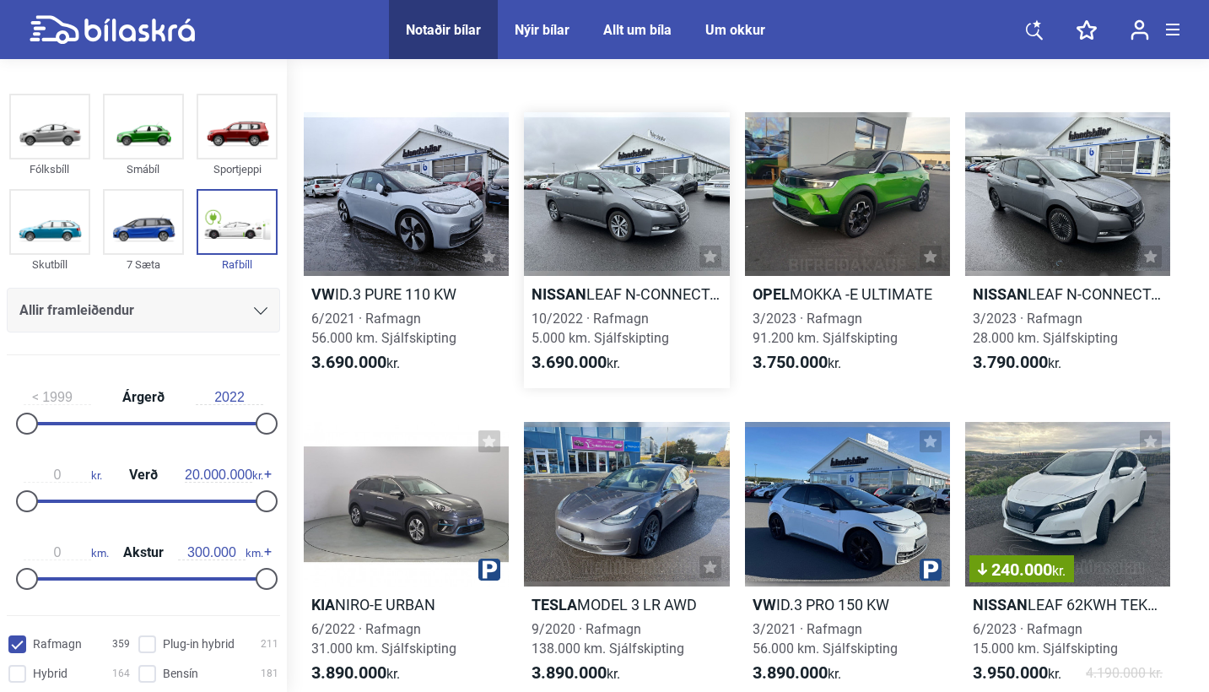
click at [612, 187] on div at bounding box center [626, 194] width 205 height 165
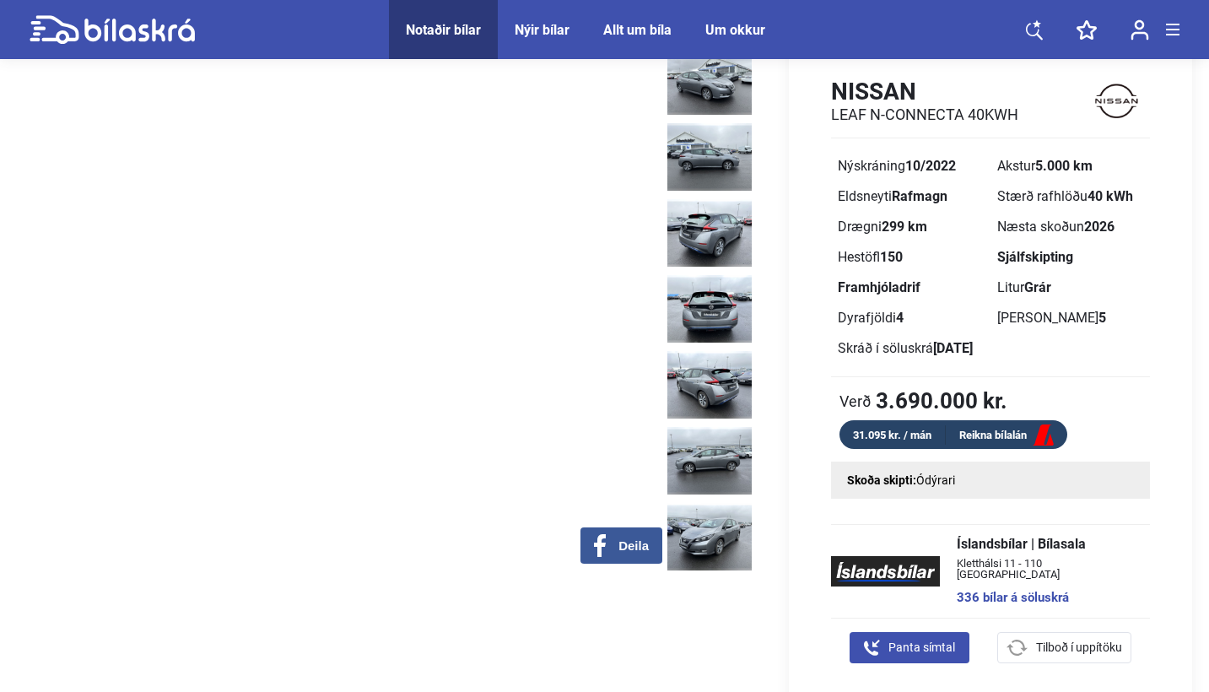
scroll to position [82, 0]
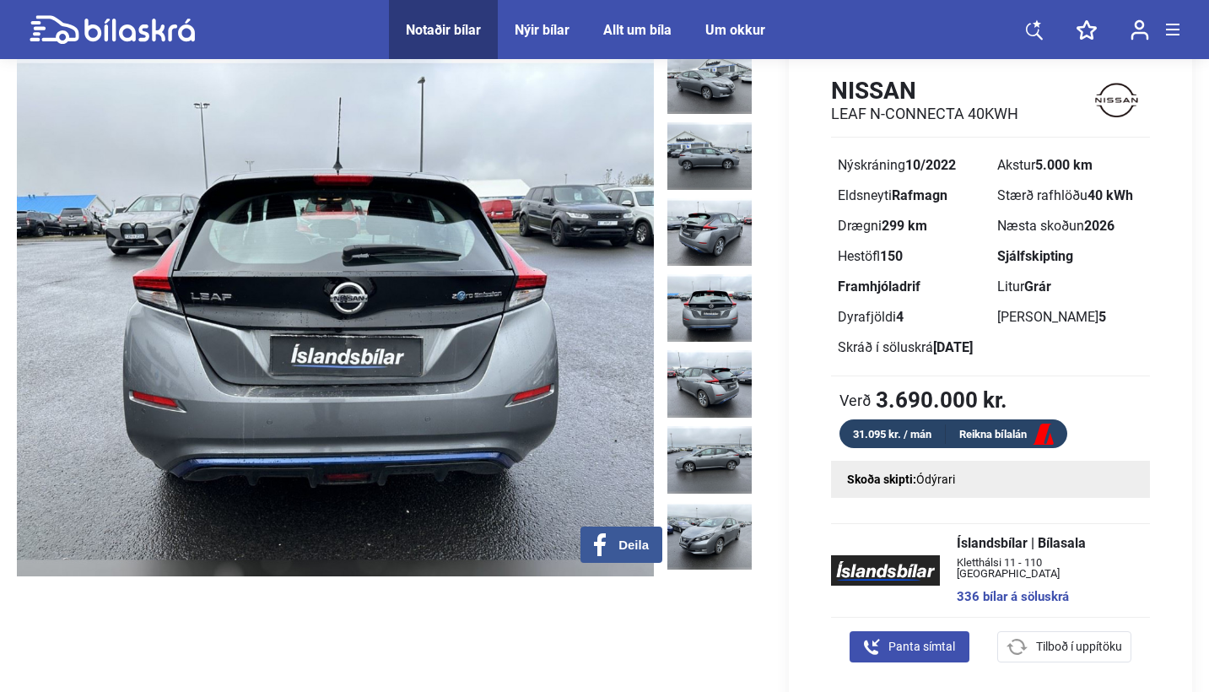
click at [596, 289] on img at bounding box center [335, 311] width 637 height 530
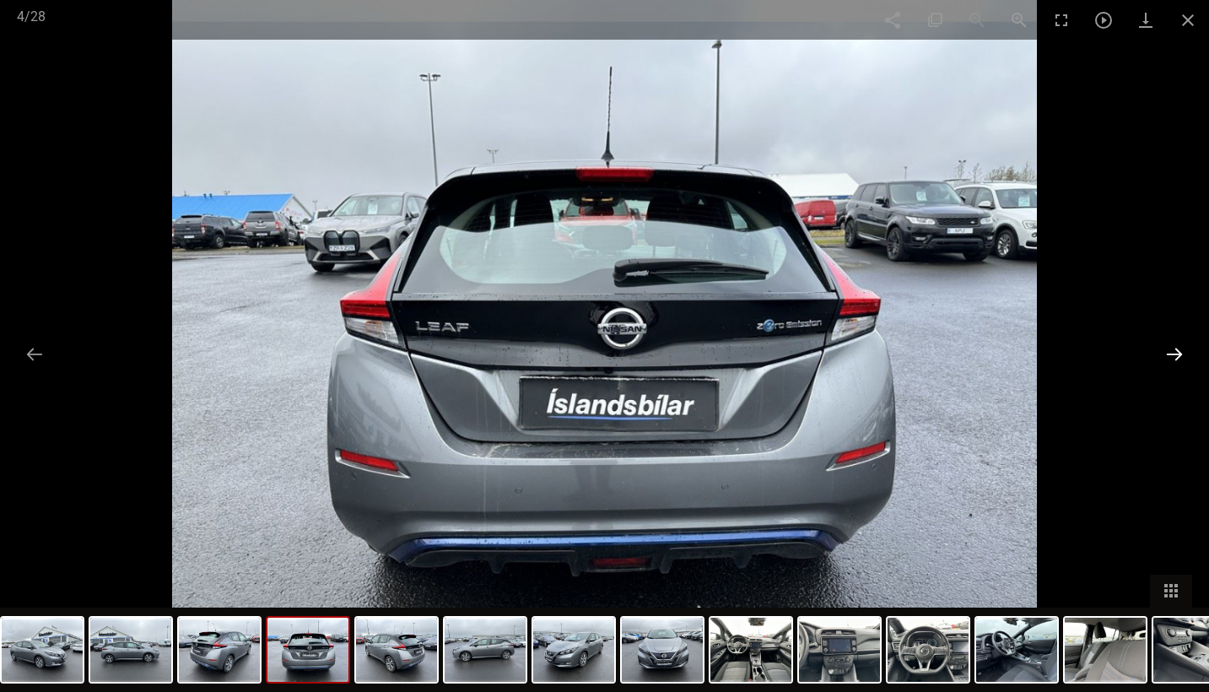
click at [1187, 349] on button at bounding box center [1174, 353] width 35 height 33
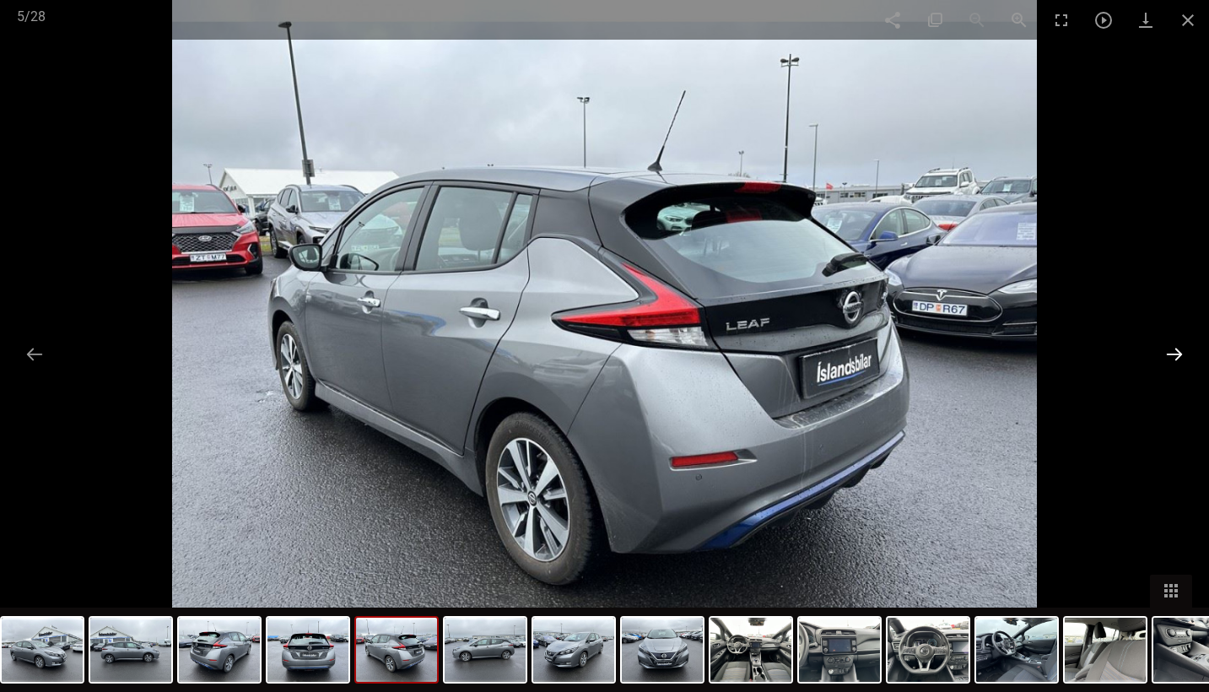
click at [1181, 348] on button at bounding box center [1174, 353] width 35 height 33
click at [1172, 343] on button at bounding box center [1174, 353] width 35 height 33
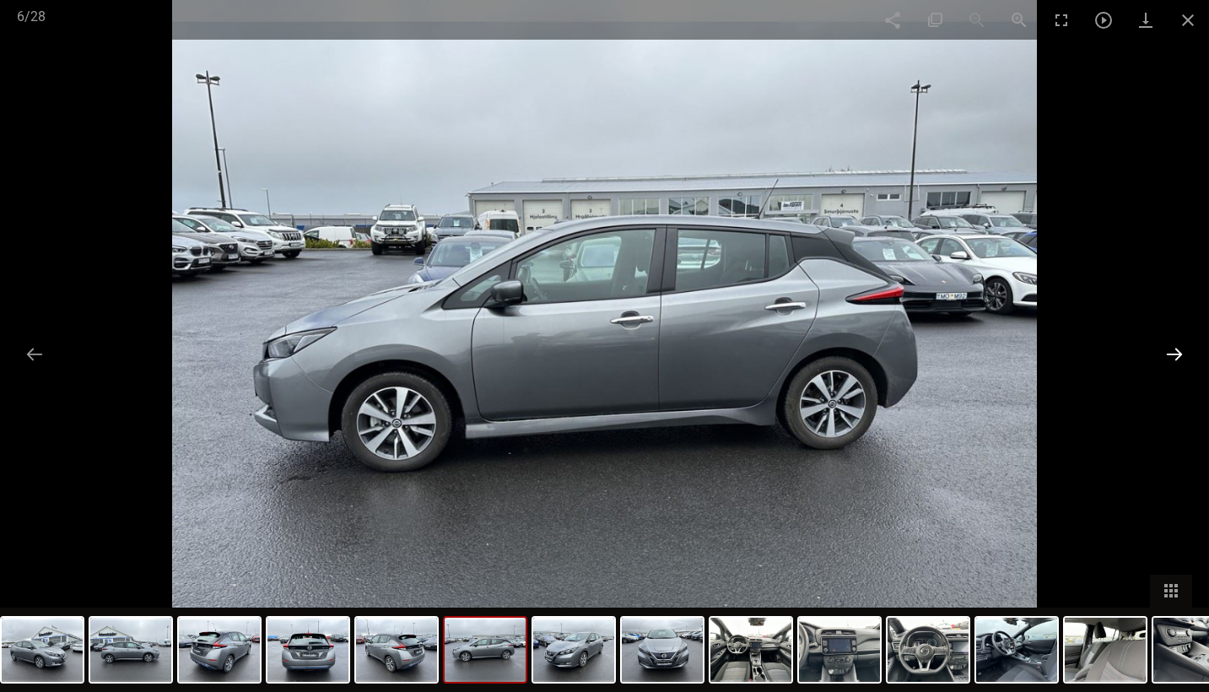
click at [1172, 343] on button at bounding box center [1174, 353] width 35 height 33
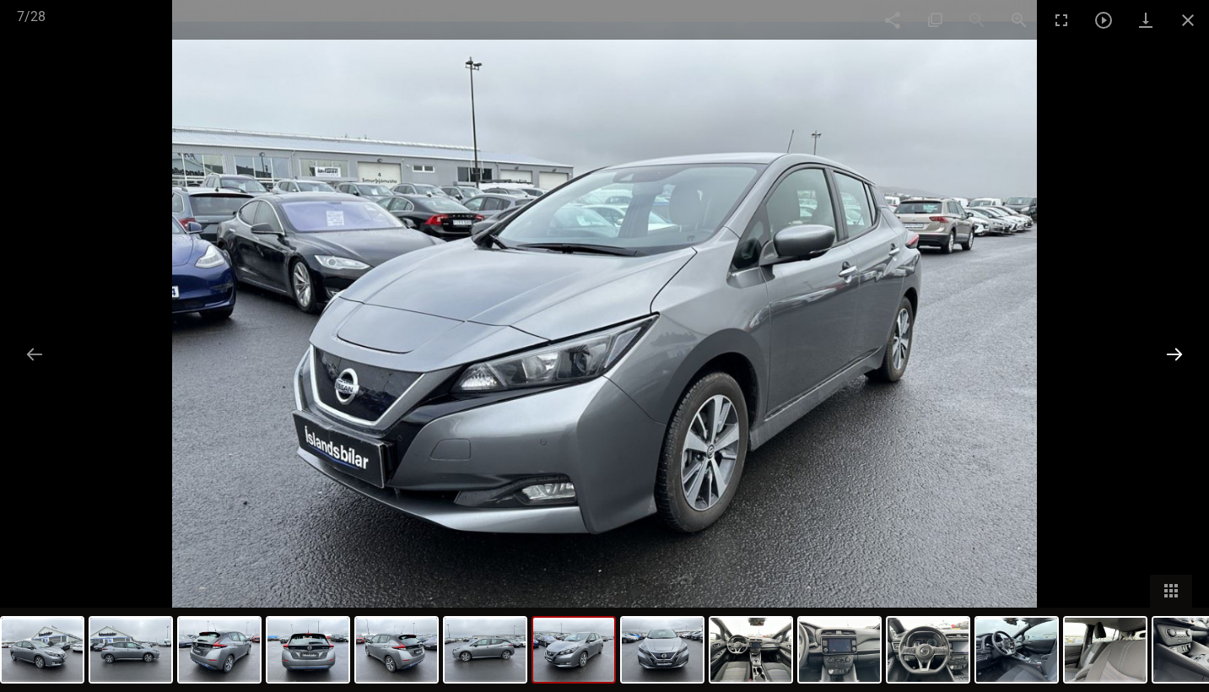
click at [1172, 343] on button at bounding box center [1174, 353] width 35 height 33
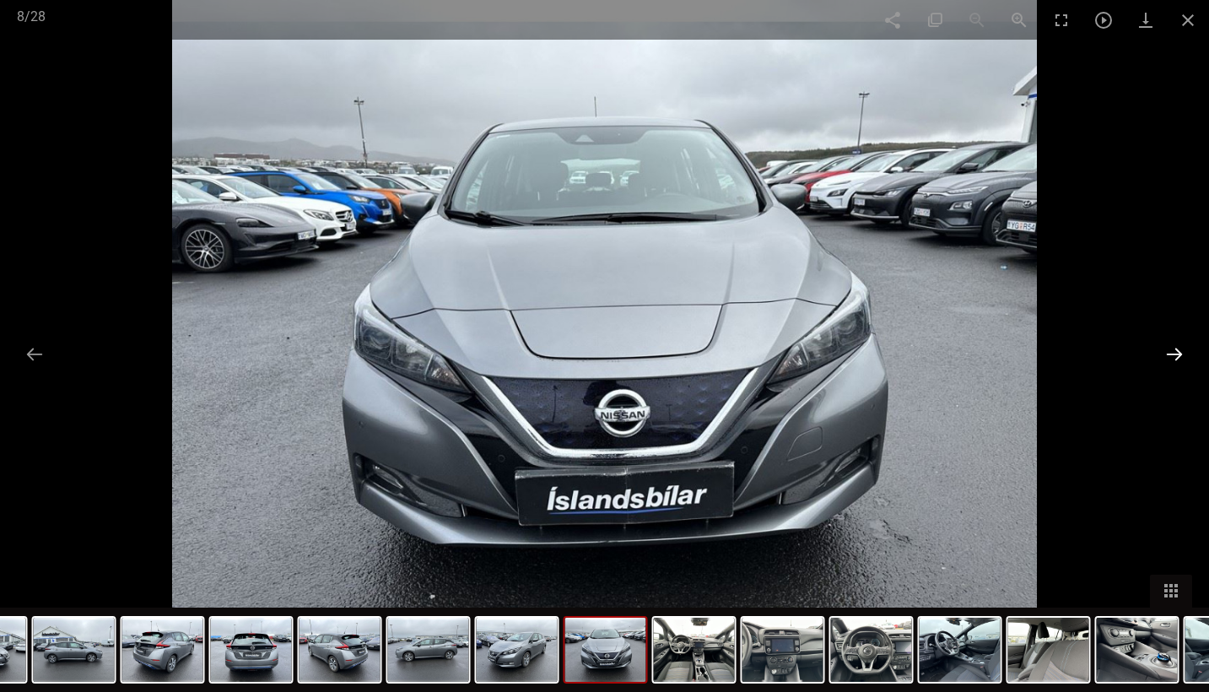
click at [1172, 343] on button at bounding box center [1174, 353] width 35 height 33
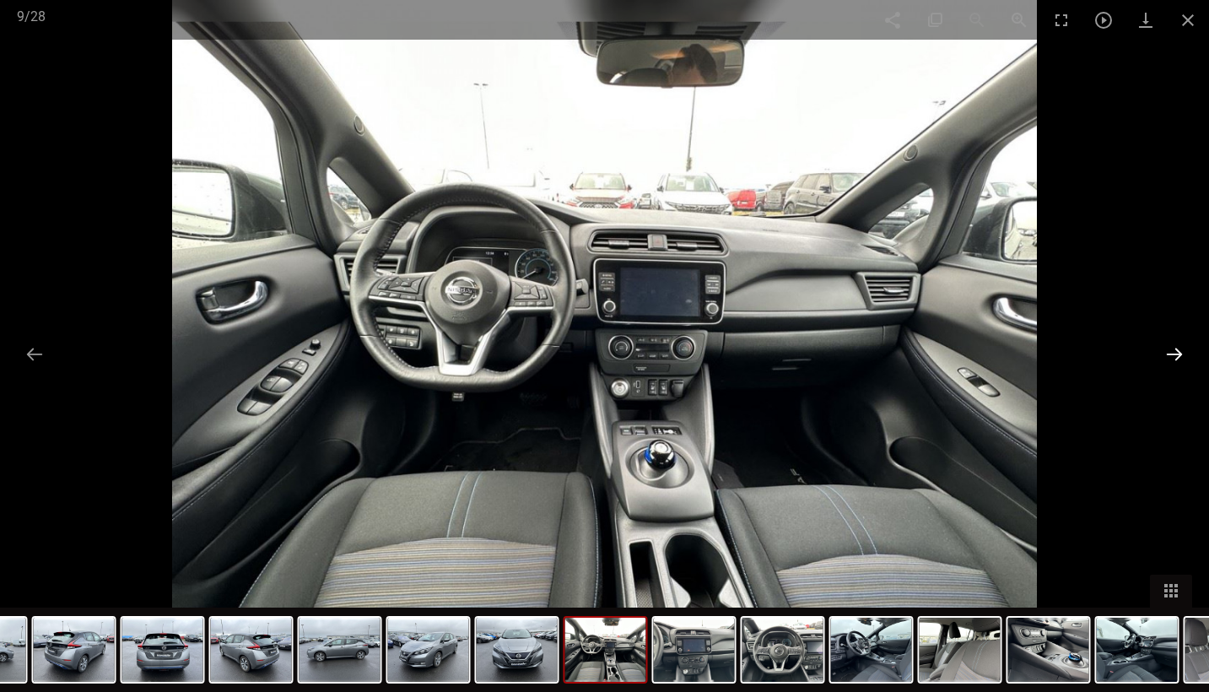
click at [1172, 343] on button at bounding box center [1174, 353] width 35 height 33
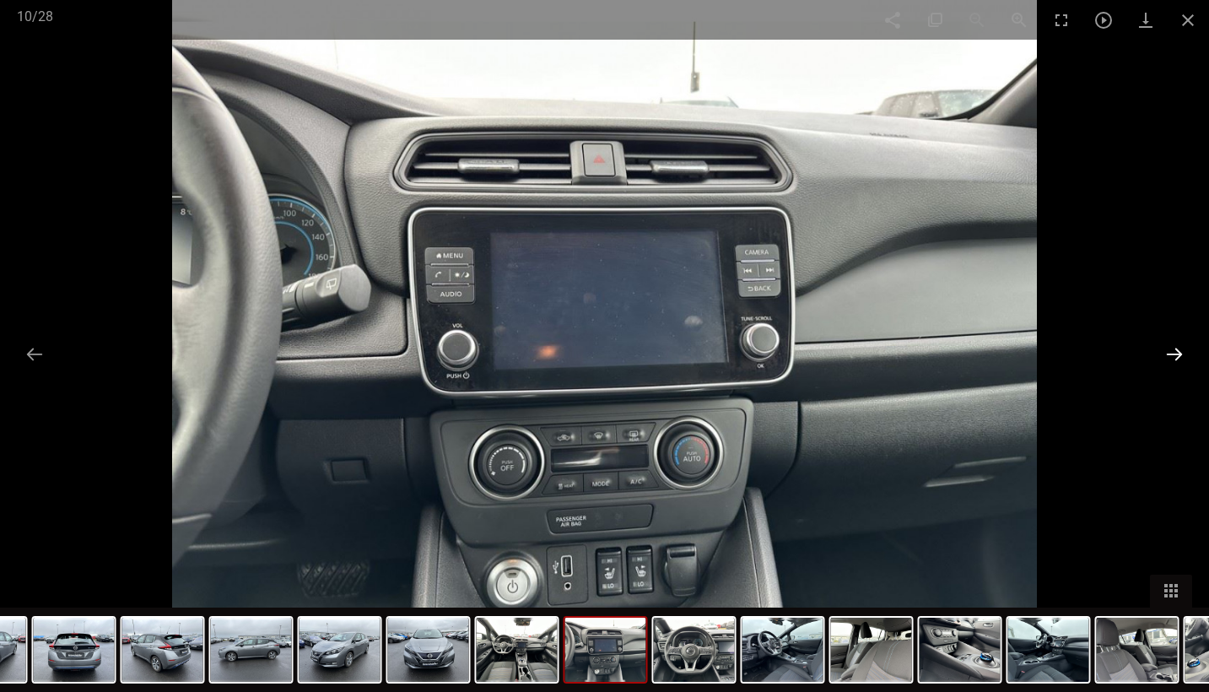
click at [1172, 343] on button at bounding box center [1174, 353] width 35 height 33
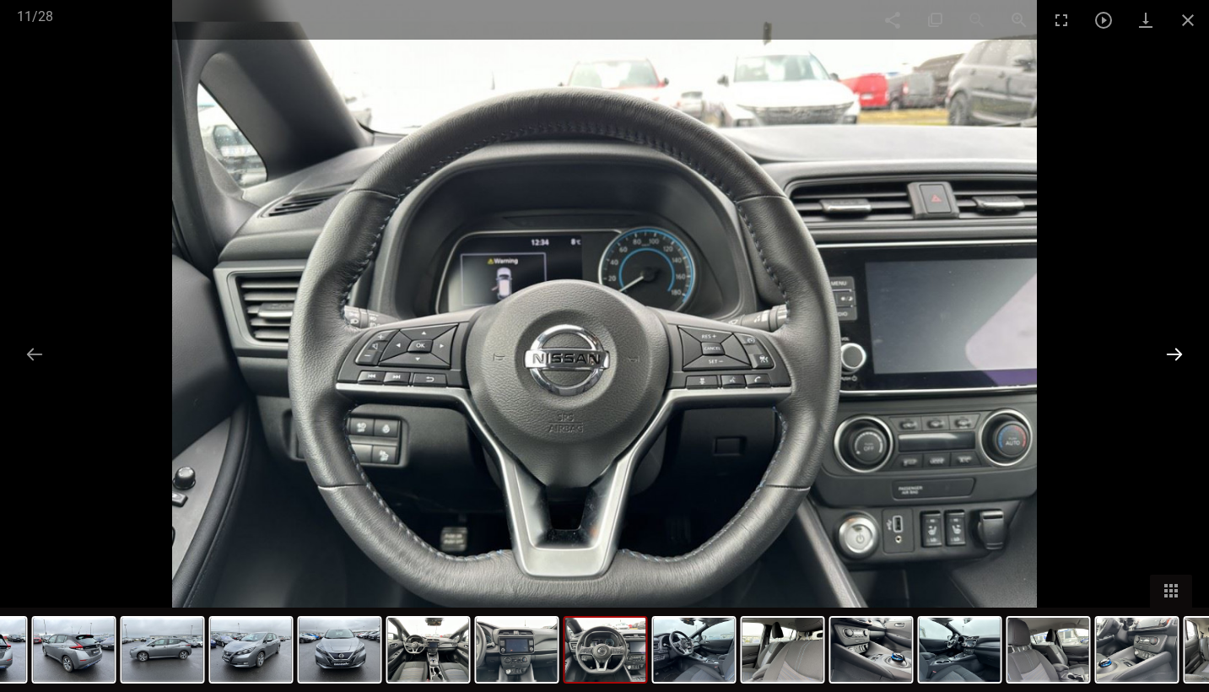
click at [1172, 343] on button at bounding box center [1174, 353] width 35 height 33
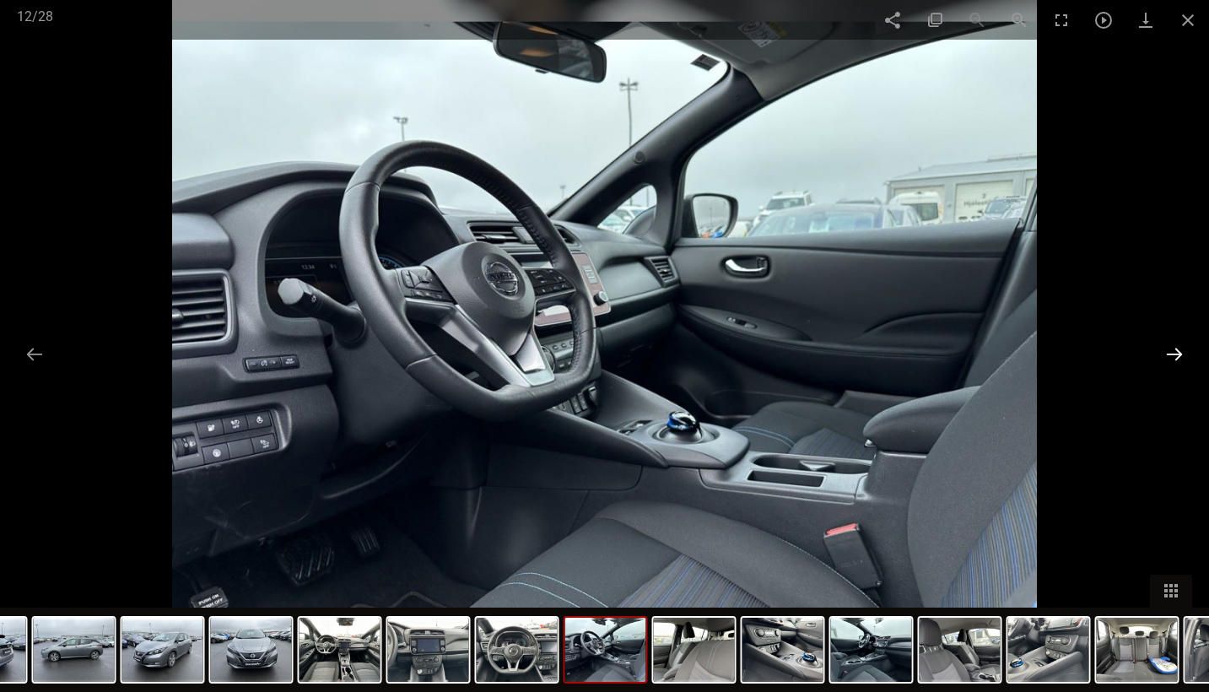
click at [1172, 343] on button at bounding box center [1174, 353] width 35 height 33
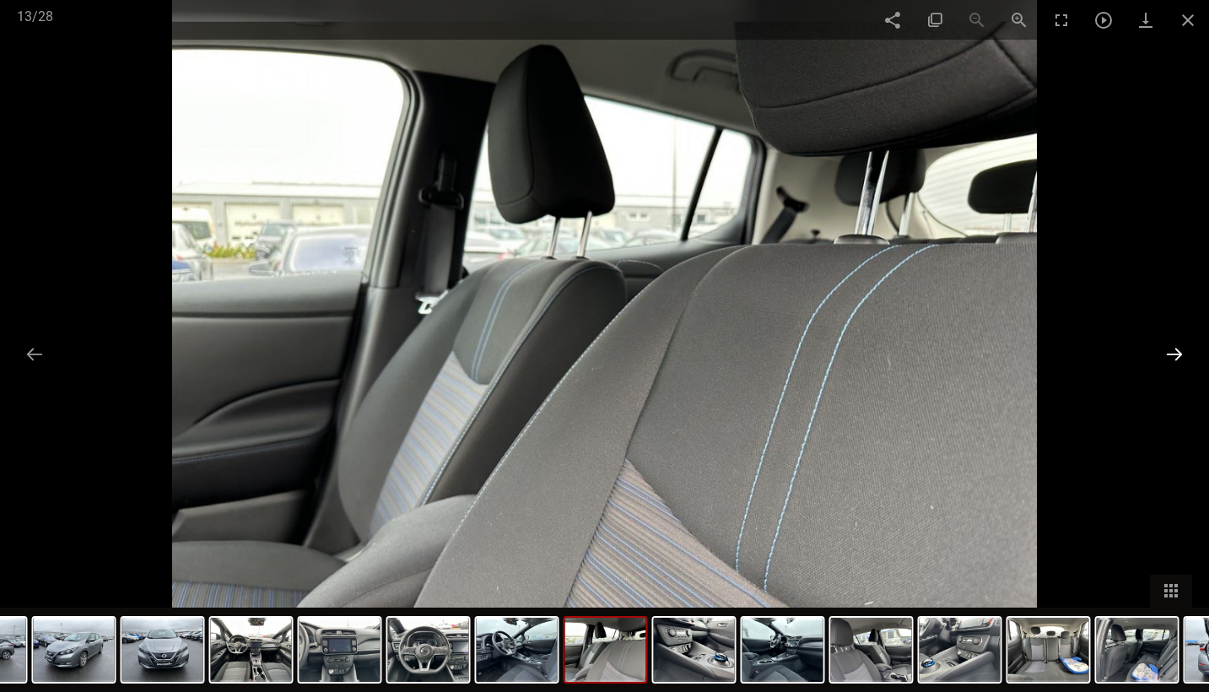
click at [1172, 343] on button at bounding box center [1174, 353] width 35 height 33
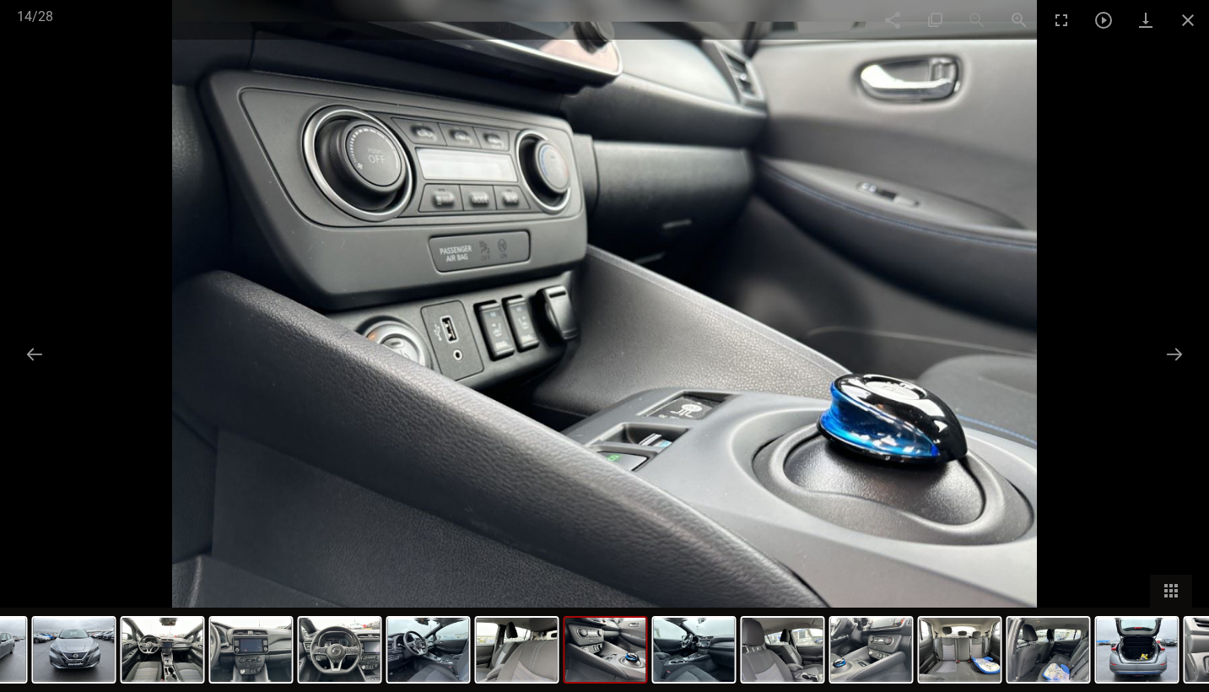
scroll to position [5014, 0]
checkbox input "false"
click at [1184, 8] on span at bounding box center [1188, 20] width 42 height 40
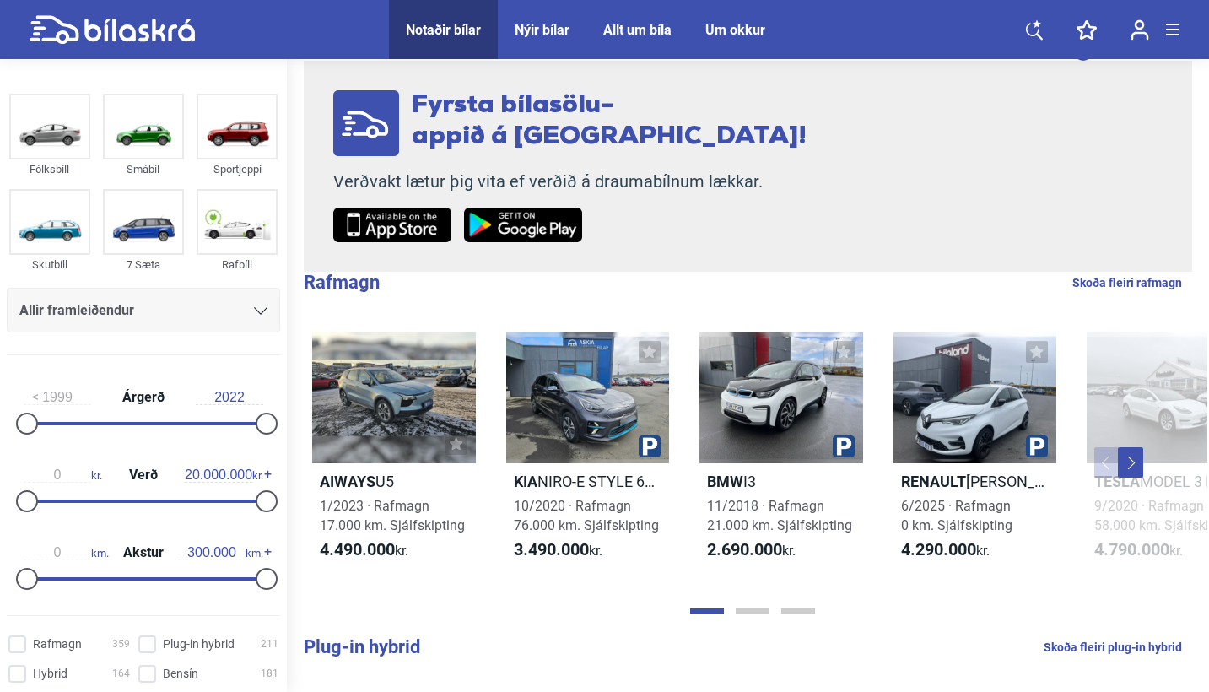
scroll to position [82, 0]
